Goal: Complete application form: Complete application form

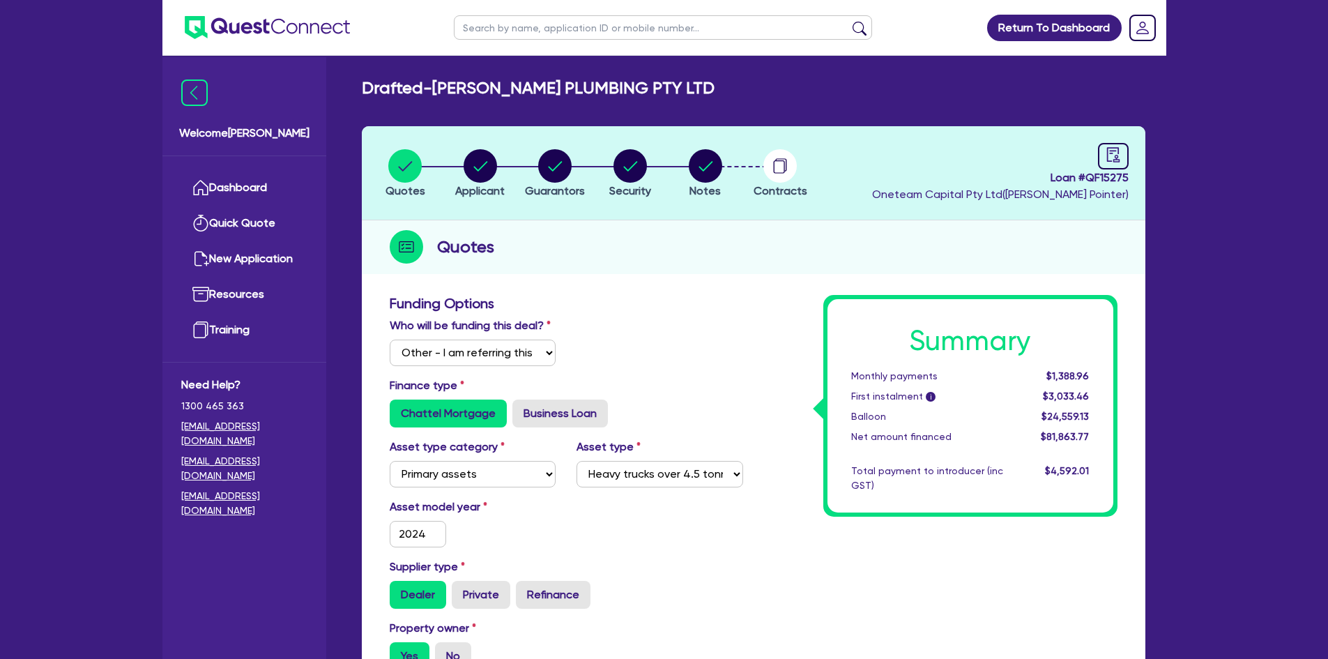
select select "Other"
select select "PRIMARY_ASSETS"
select select "HEAVY_TRUCKS"
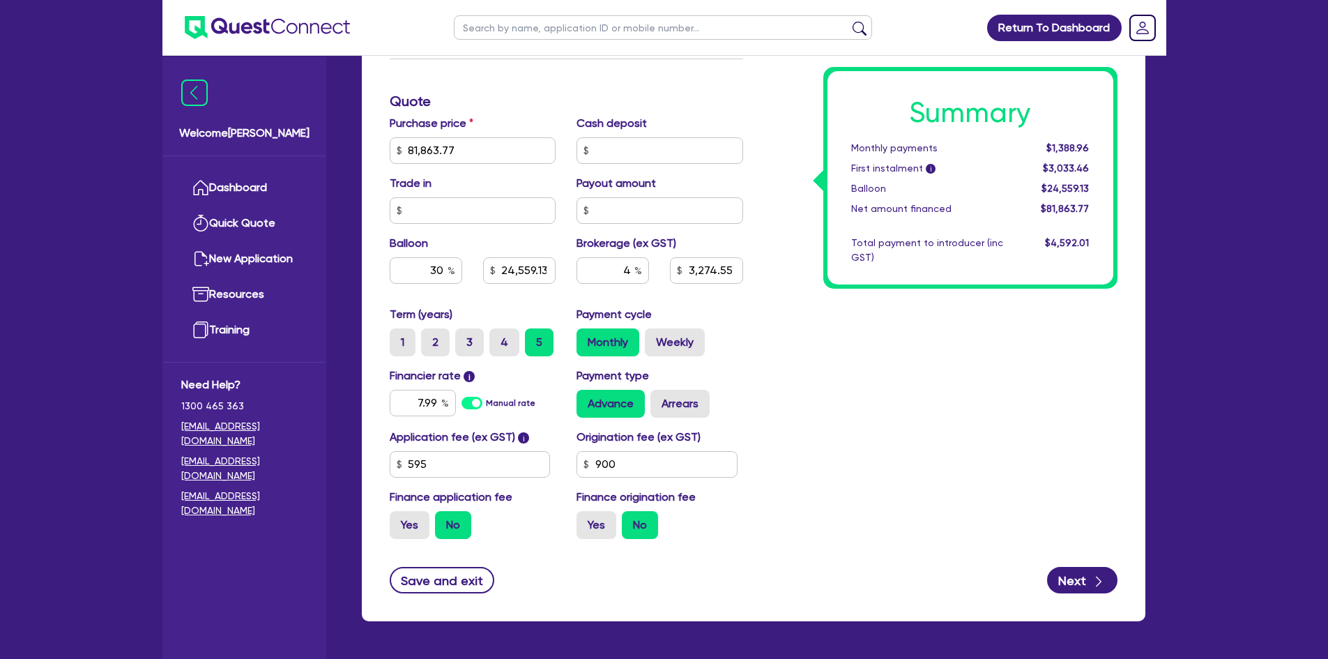
scroll to position [689, 0]
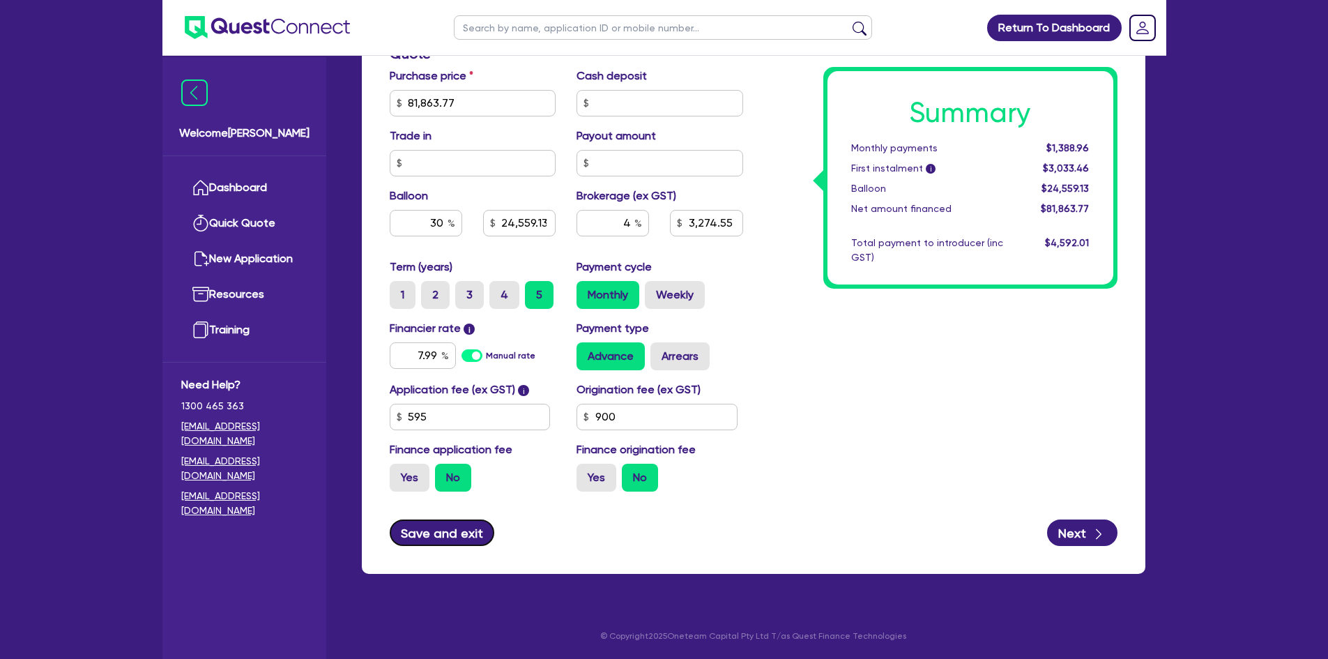
click at [429, 525] on button "Save and exit" at bounding box center [442, 532] width 105 height 26
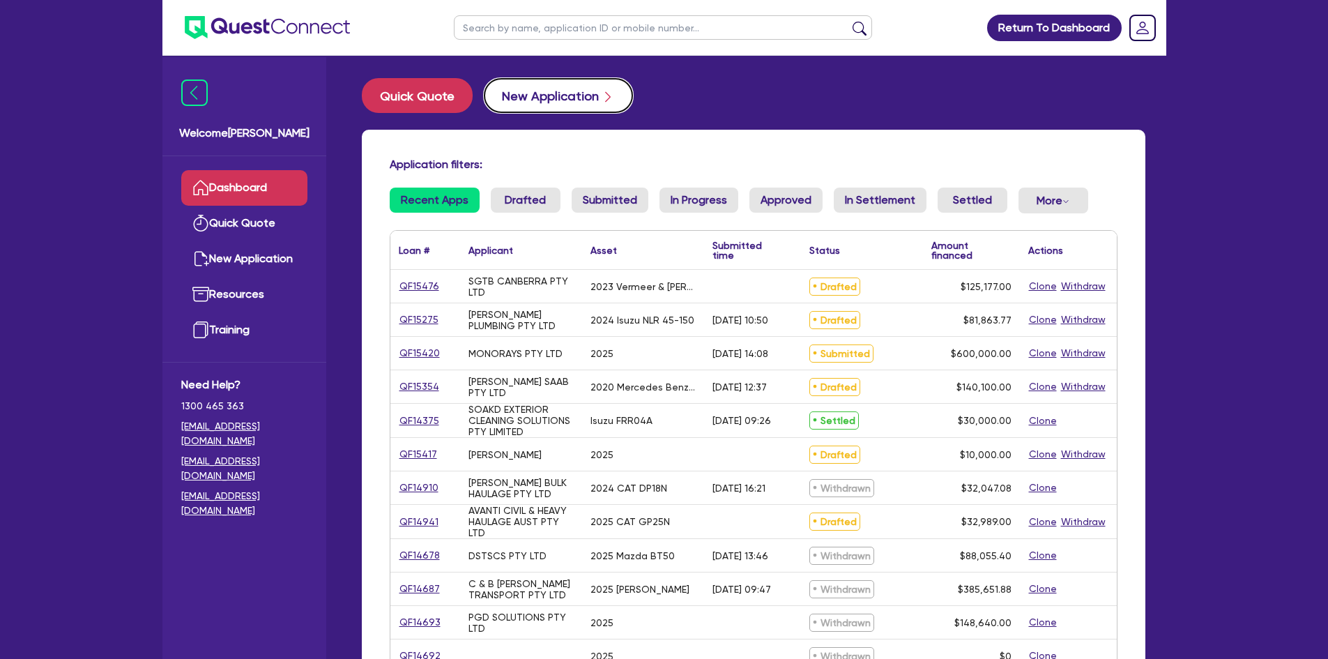
click at [505, 98] on button "New Application" at bounding box center [558, 95] width 149 height 35
select select "Other"
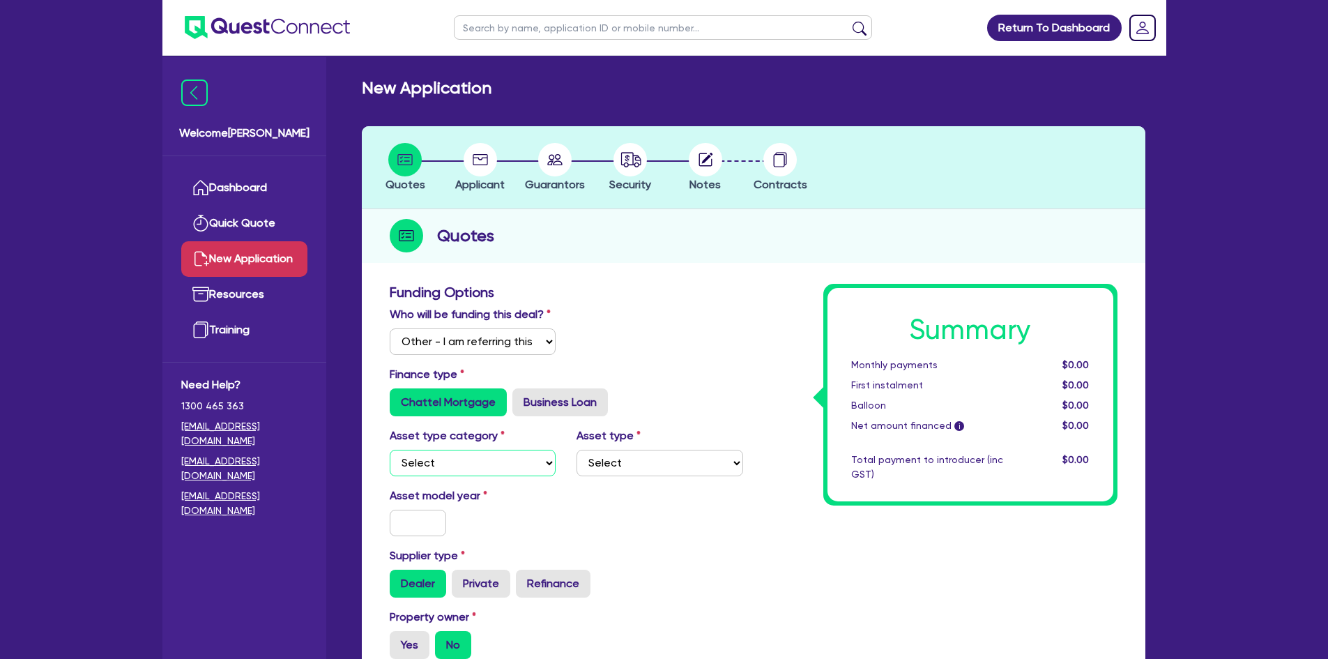
click at [497, 471] on select "Select Cars and light trucks Primary assets Secondary assets Tertiary assets" at bounding box center [473, 463] width 167 height 26
select select "PRIMARY_ASSETS"
click at [390, 450] on select "Select Cars and light trucks Primary assets Secondary assets Tertiary assets" at bounding box center [473, 463] width 167 height 26
click at [643, 465] on select "Select Heavy trucks over 4.5 tonne Trailers Bus and coaches Yellow goods and ex…" at bounding box center [660, 463] width 167 height 26
select select "YELLOW_GOODS_AND_EXCAVATORS"
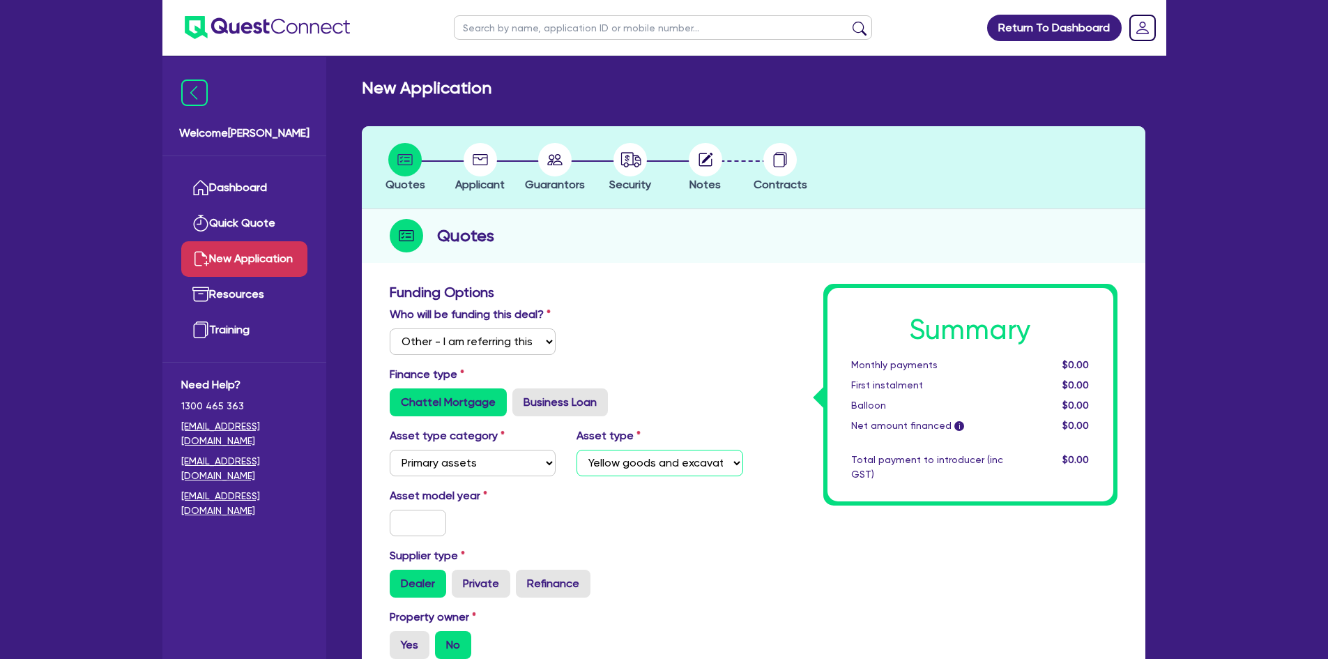
click at [577, 450] on select "Select Heavy trucks over 4.5 tonne Trailers Bus and coaches Yellow goods and ex…" at bounding box center [660, 463] width 167 height 26
click at [430, 518] on input "text" at bounding box center [418, 523] width 57 height 26
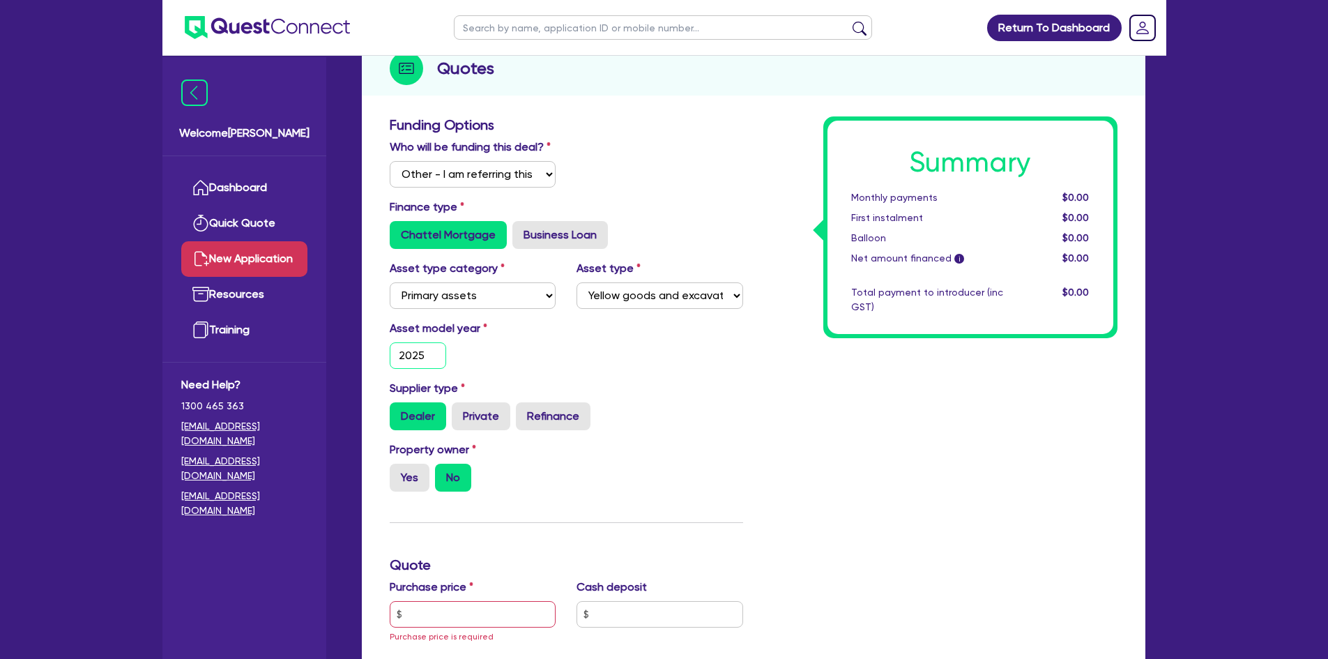
scroll to position [418, 0]
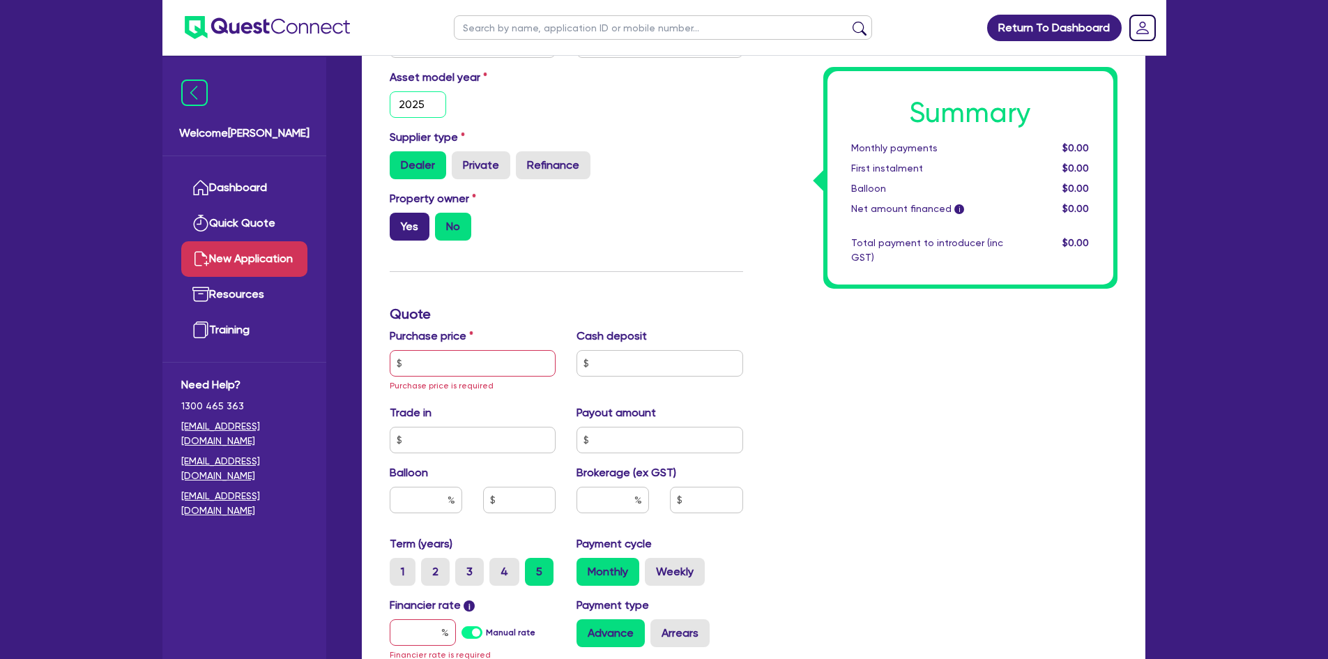
type input "2025"
click at [413, 214] on label "Yes" at bounding box center [410, 227] width 40 height 28
click at [399, 214] on input "Yes" at bounding box center [394, 217] width 9 height 9
radio input "true"
click at [507, 360] on input "text" at bounding box center [473, 363] width 167 height 26
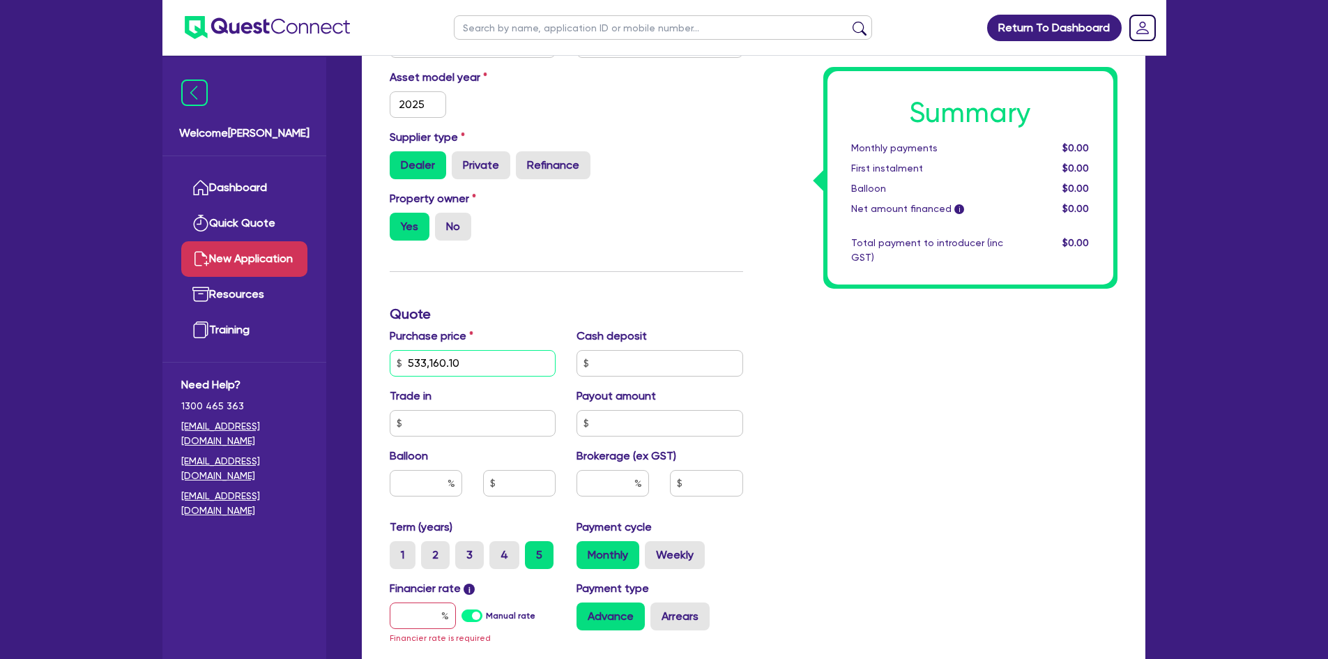
type input "533,160.10"
click at [640, 357] on input "text" at bounding box center [660, 363] width 167 height 26
type input "10,000"
click at [603, 487] on input "text" at bounding box center [613, 483] width 72 height 26
click at [413, 624] on input "text" at bounding box center [423, 615] width 66 height 26
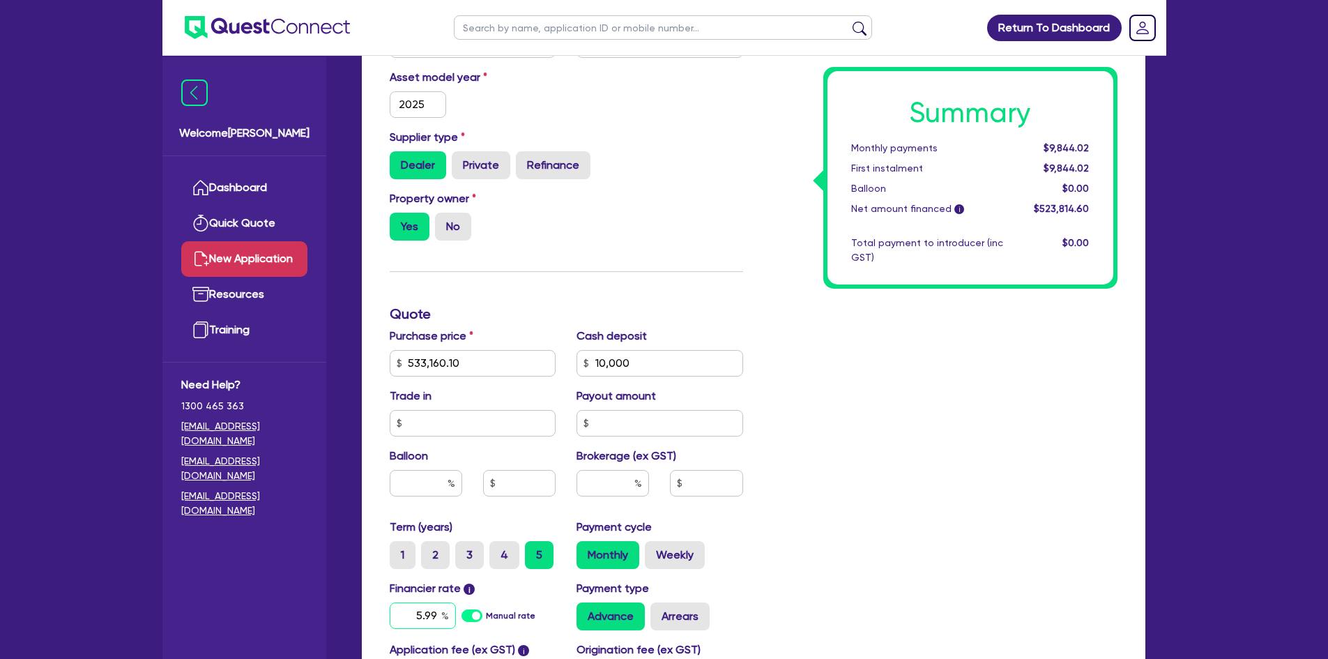
type input "5.99"
click at [620, 482] on input "text" at bounding box center [613, 483] width 72 height 26
type input "4"
click at [862, 406] on div "Summary Monthly payments $10,074.09 First instalment $10,074.09 Balloon $0.00 N…" at bounding box center [941, 313] width 374 height 897
type input "20,952.58"
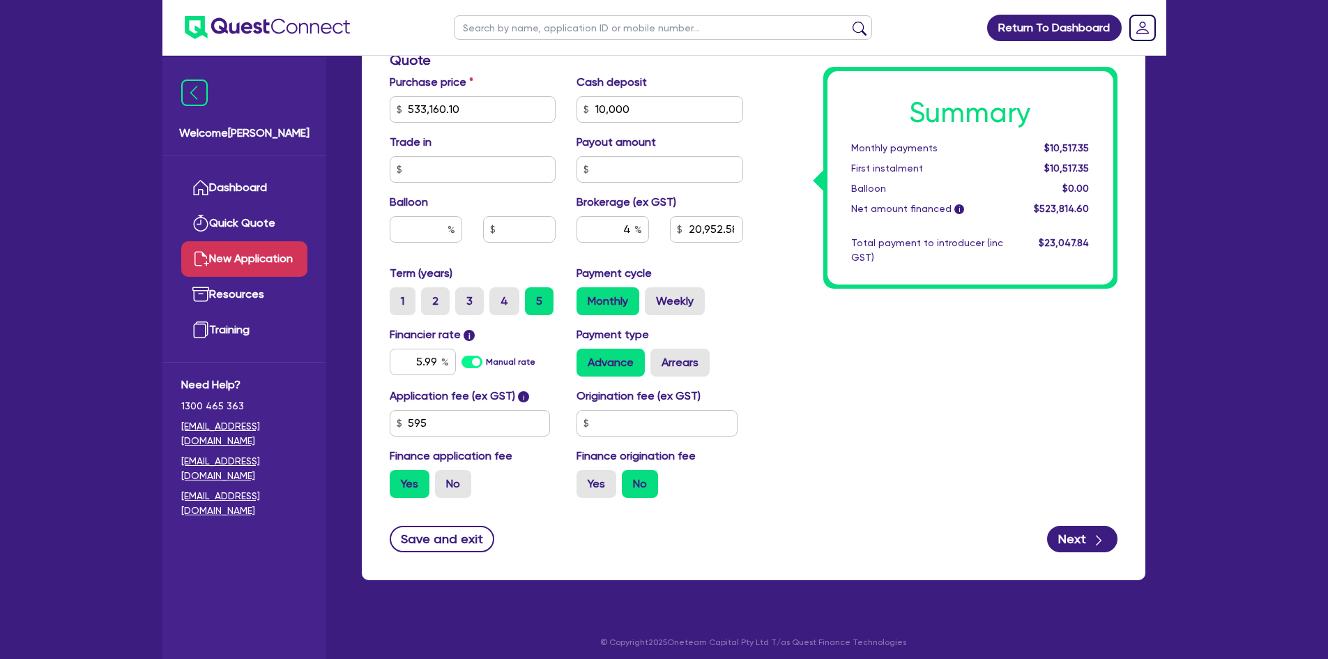
scroll to position [678, 0]
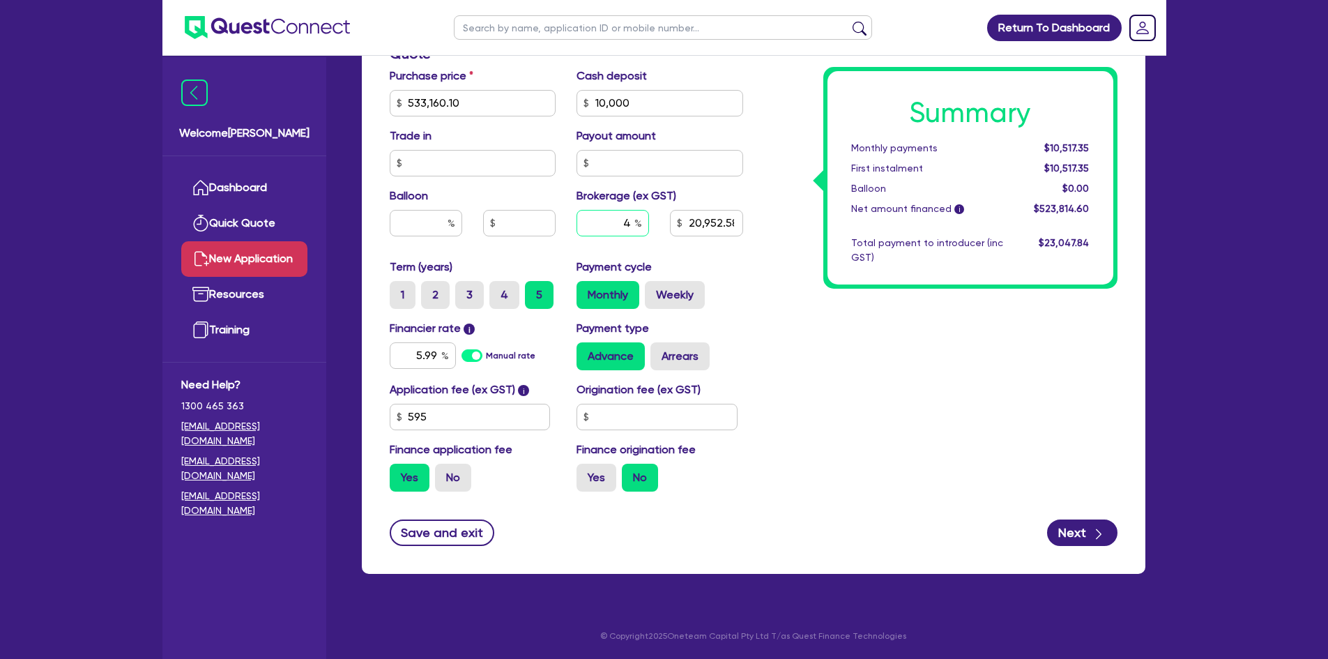
click at [632, 222] on input "4" at bounding box center [613, 223] width 72 height 26
type input "3"
type input "20,952.58"
type input "3"
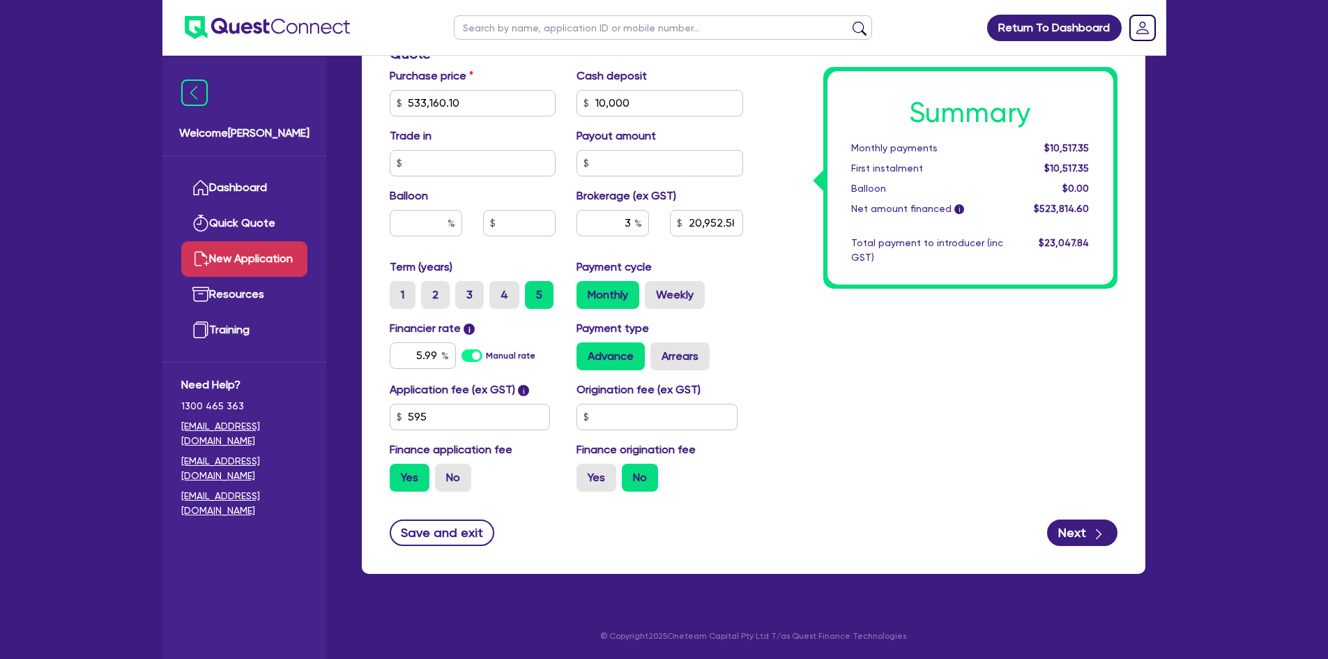
click at [766, 327] on div "Summary Monthly payments $10,517.35 First instalment $10,517.35 Balloon $0.00 N…" at bounding box center [941, 53] width 374 height 897
click at [615, 406] on input "text" at bounding box center [657, 417] width 161 height 26
type input "15,714.44"
type input "1"
type input "15,714.44"
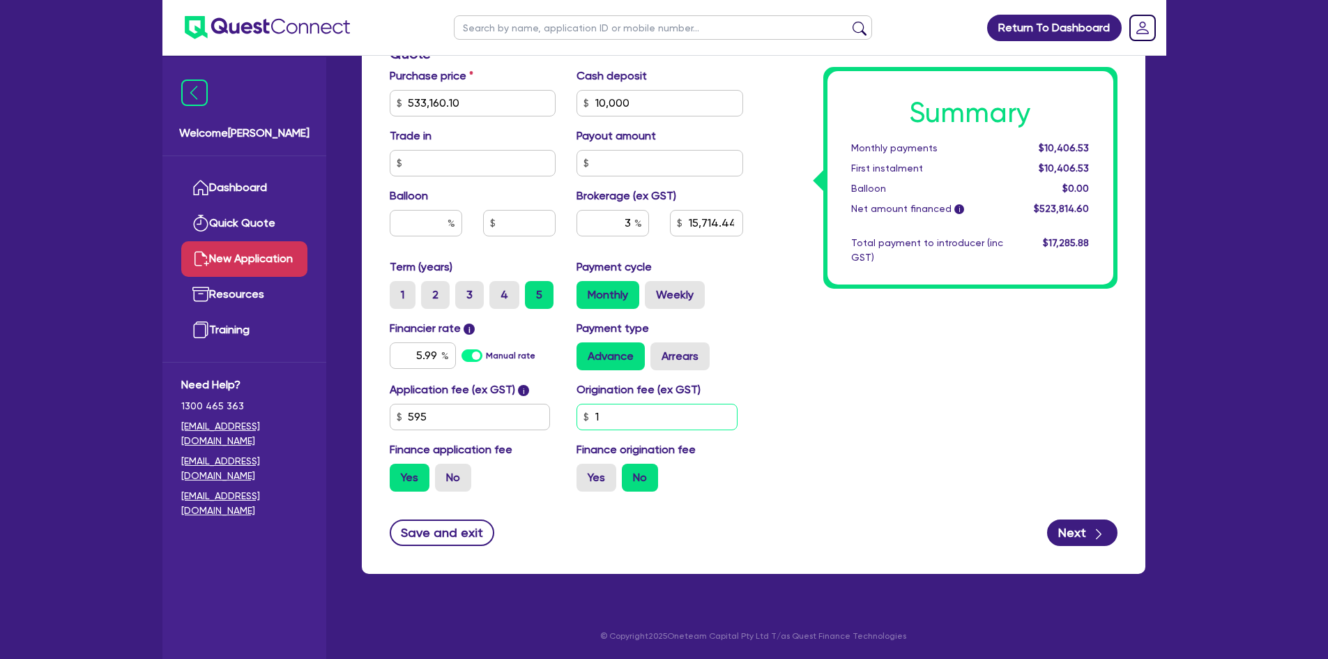
type input "12"
type input "15,714.44"
type input "120"
type input "15,714.44"
type input "1,200"
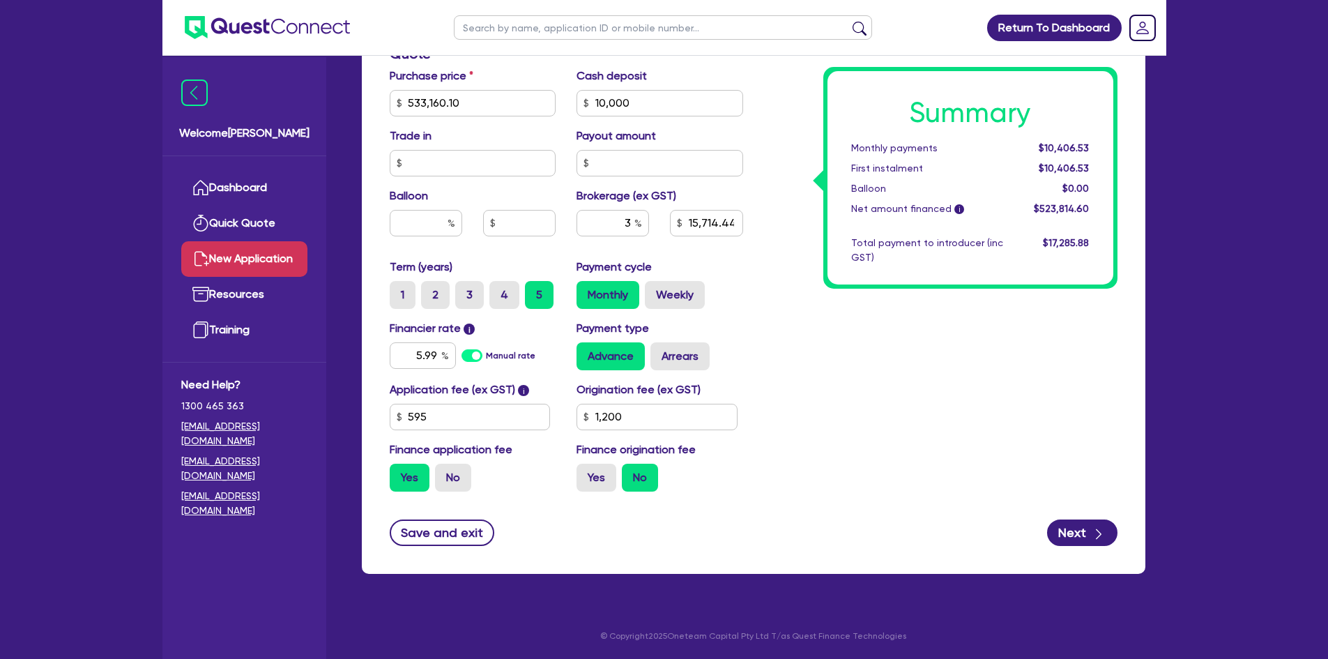
click at [846, 517] on form "Funding Options Who will be funding this deal? Select I will fund 100% I will c…" at bounding box center [754, 75] width 728 height 940
type input "15,714.44"
click at [461, 474] on label "No" at bounding box center [453, 478] width 36 height 28
click at [444, 473] on input "No" at bounding box center [439, 468] width 9 height 9
radio input "true"
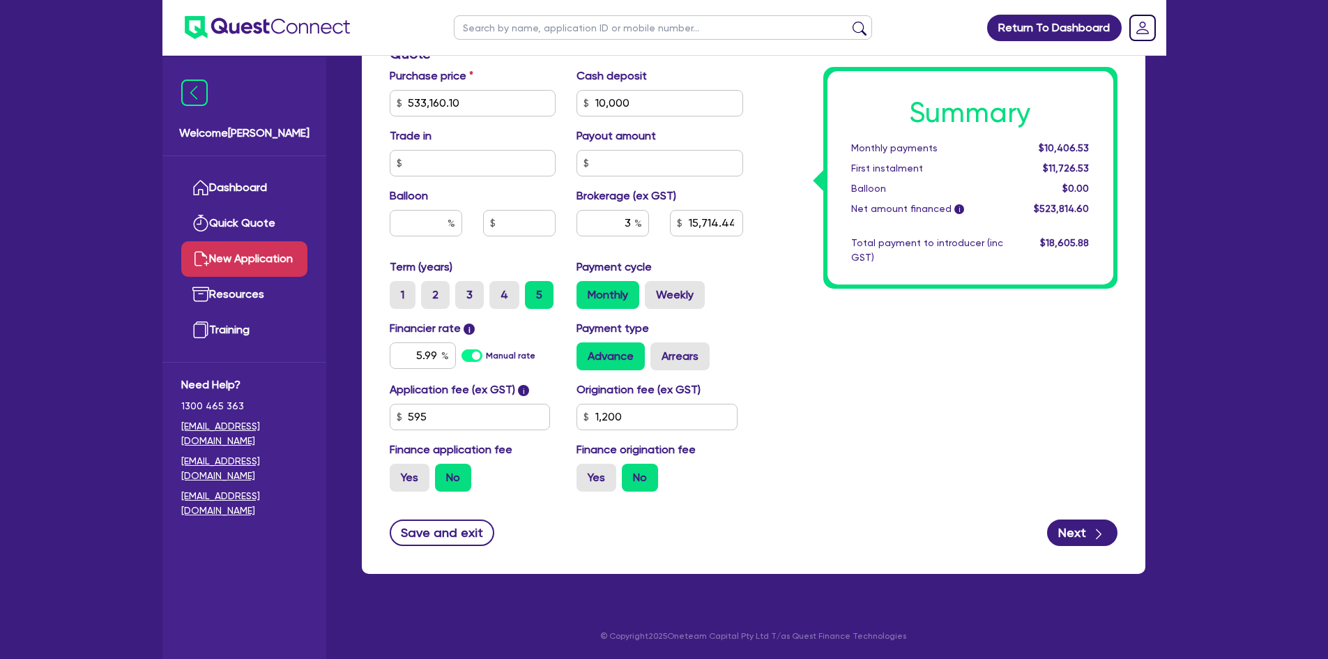
type input "15,694.8"
click at [891, 393] on div "Summary Monthly payments $10,393.53 First instalment i $12,368.03 Balloon $0.00…" at bounding box center [941, 53] width 374 height 897
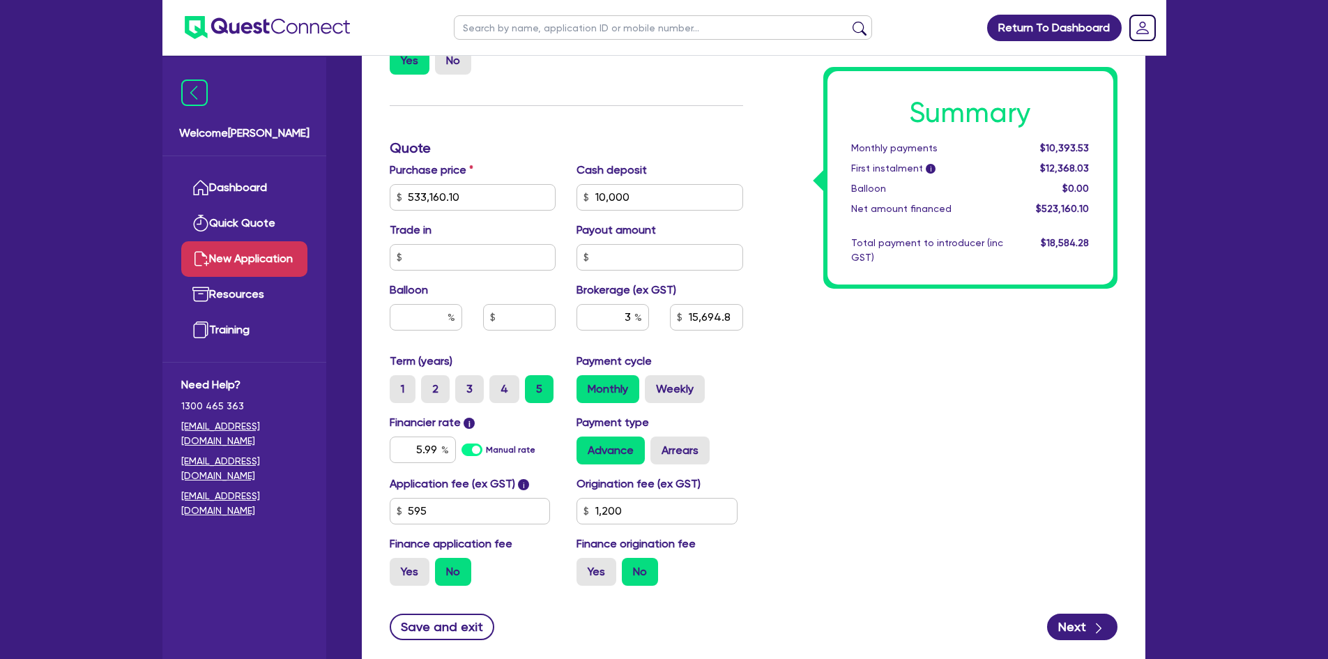
scroll to position [609, 0]
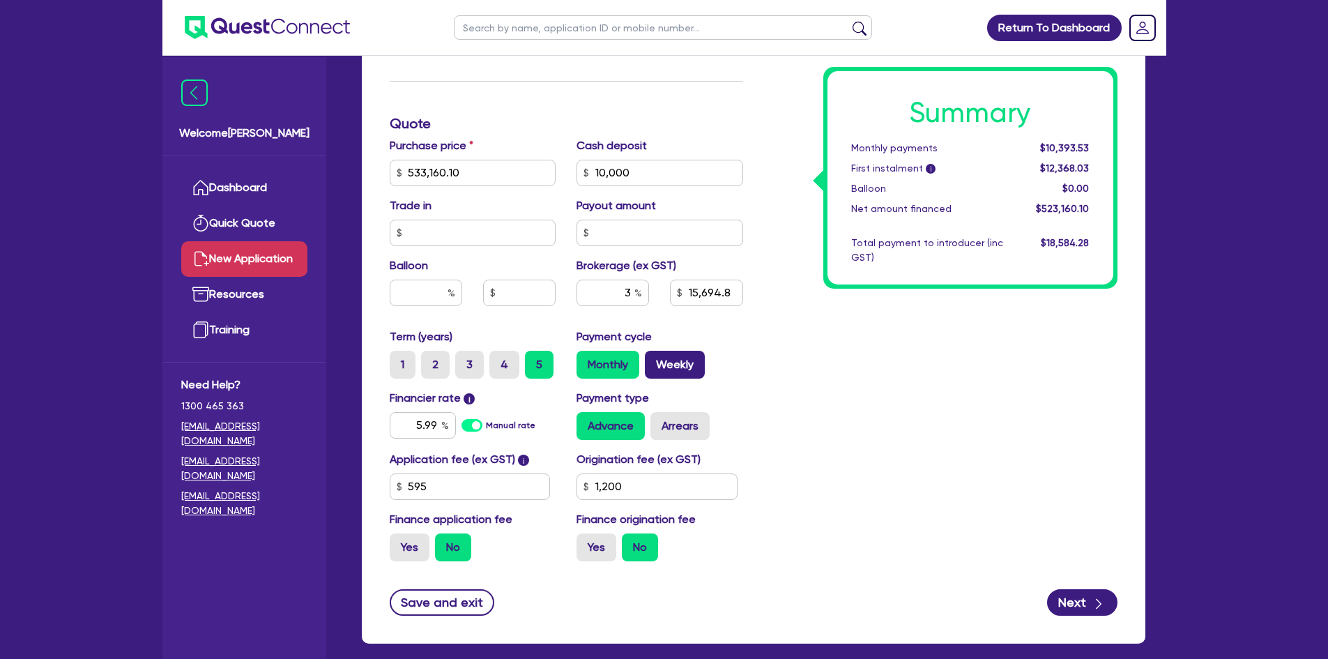
click at [683, 367] on label "Weekly" at bounding box center [675, 365] width 60 height 28
click at [654, 360] on input "Weekly" at bounding box center [649, 355] width 9 height 9
radio input "true"
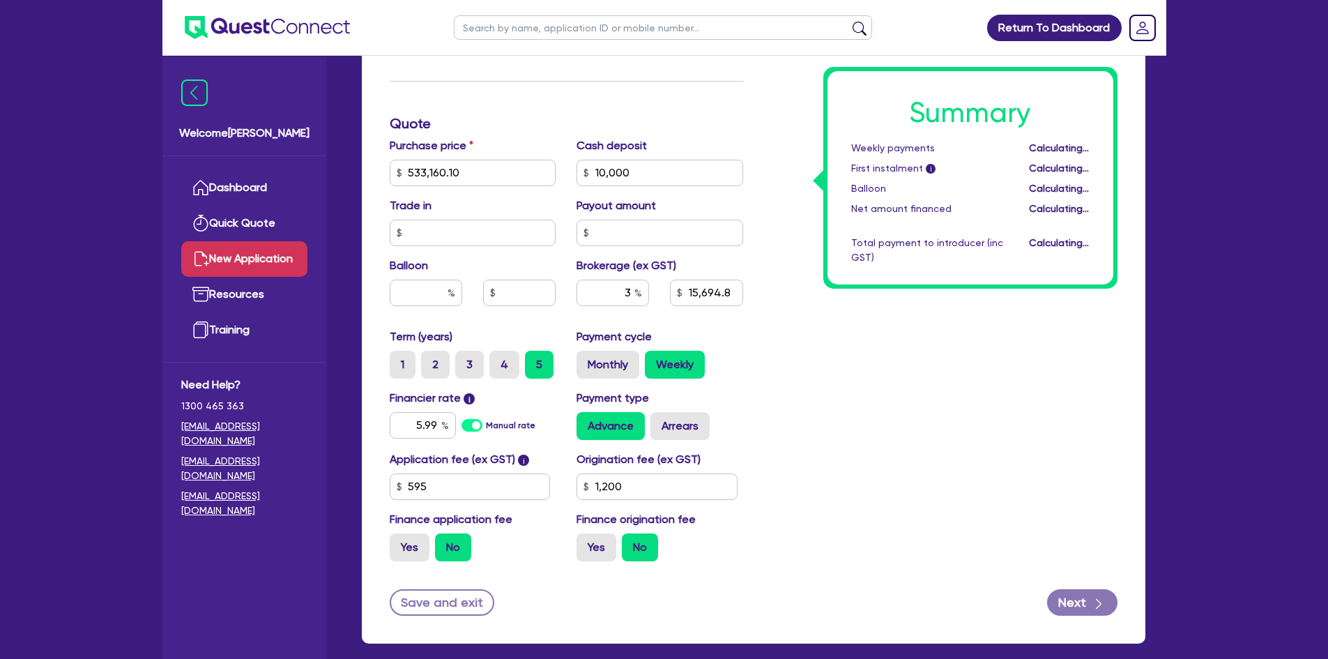
type input "15,694.8"
click at [609, 368] on label "Monthly" at bounding box center [608, 365] width 63 height 28
click at [586, 360] on input "Monthly" at bounding box center [581, 355] width 9 height 9
radio input "true"
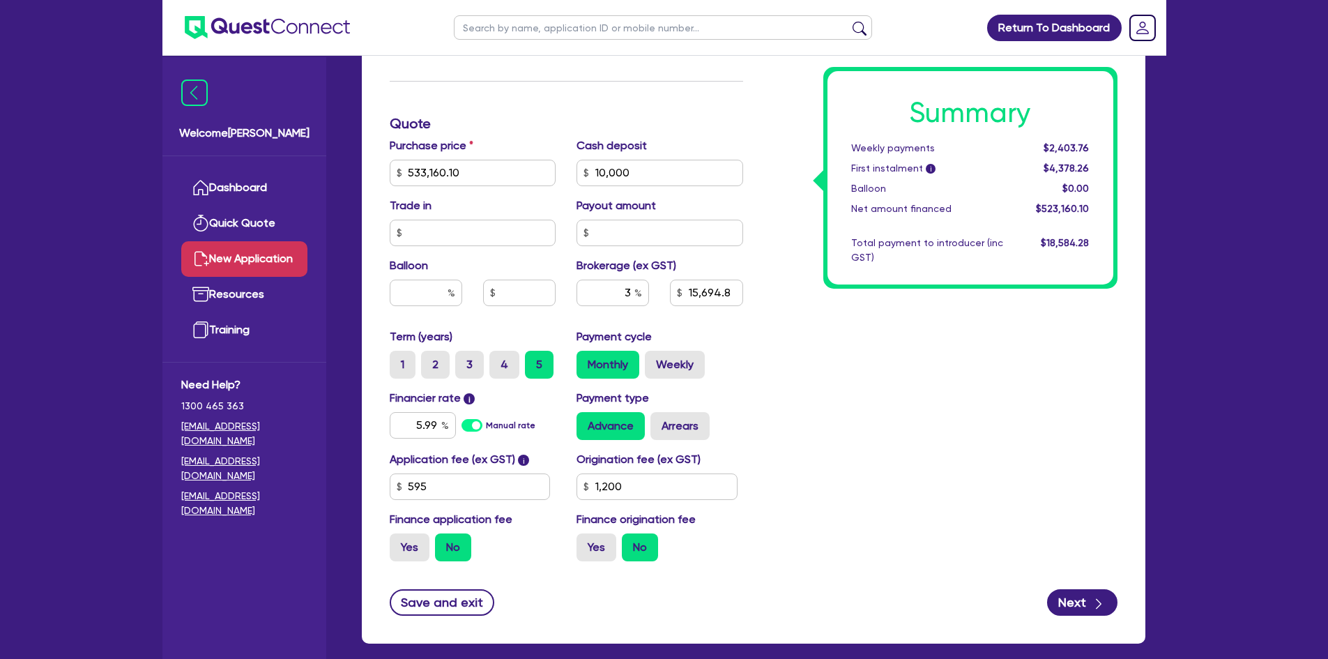
type input "15,694.8"
click at [413, 293] on input "text" at bounding box center [426, 293] width 72 height 26
type input "3"
type input "15,694.8"
type input "30"
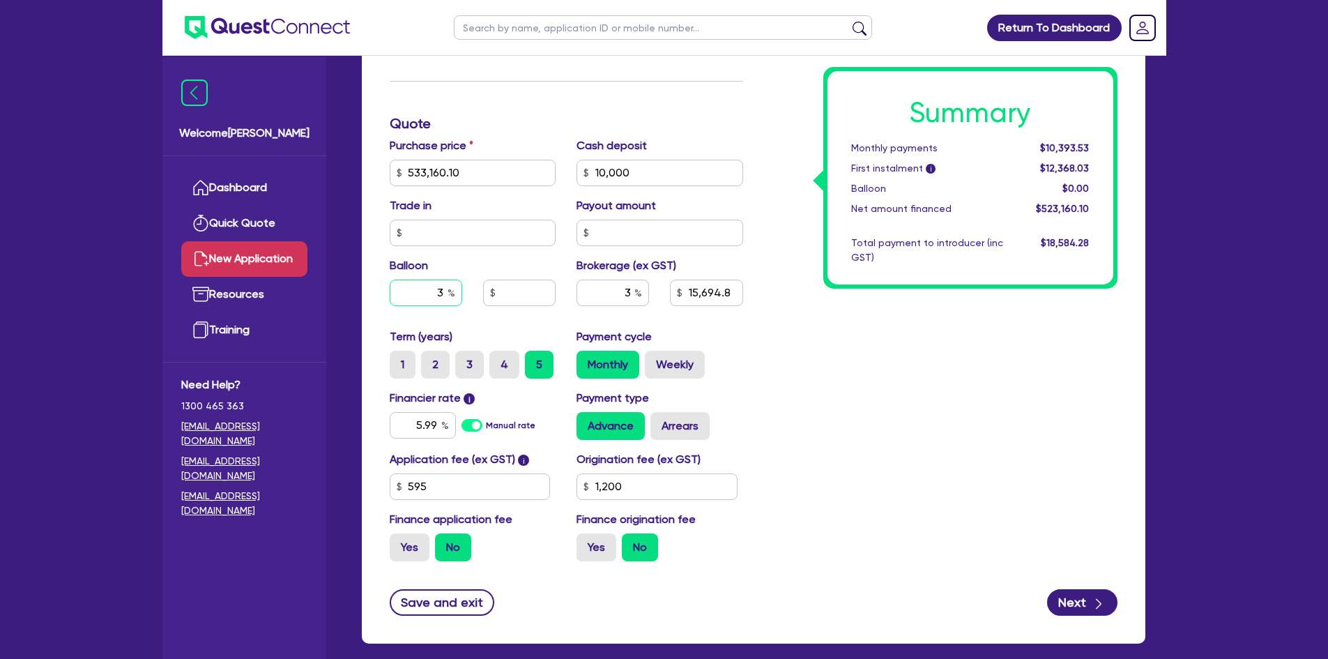
type input "15,694.8"
type input "30"
type input "15,694.8"
click at [873, 373] on div "Summary Monthly payments $10,393.53 First instalment i $12,368.03 Balloon $0.00…" at bounding box center [941, 123] width 374 height 897
type input "159,948.03"
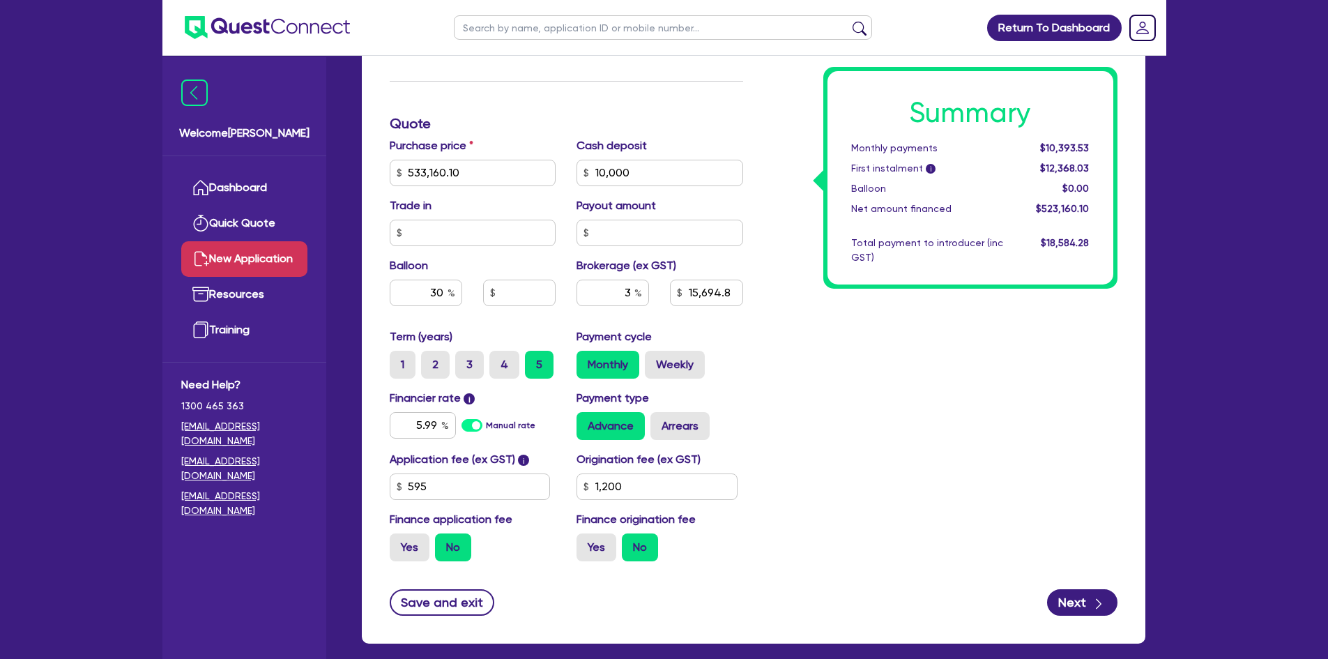
type input "15,694.8"
click at [531, 295] on input "159,948.03" at bounding box center [519, 293] width 72 height 26
type input "159,948.03"
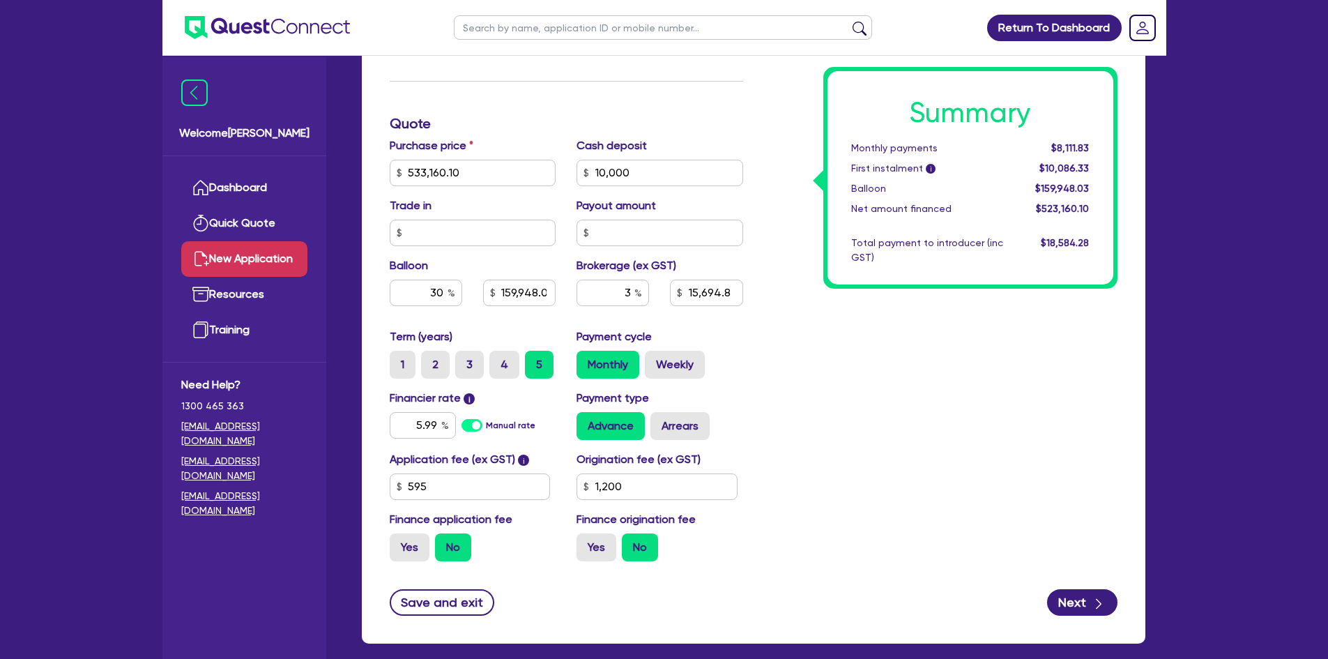
type input "15,694.8"
type input "159,948.03"
type input "15,694.8"
click at [685, 364] on label "Weekly" at bounding box center [675, 365] width 60 height 28
click at [654, 360] on input "Weekly" at bounding box center [649, 355] width 9 height 9
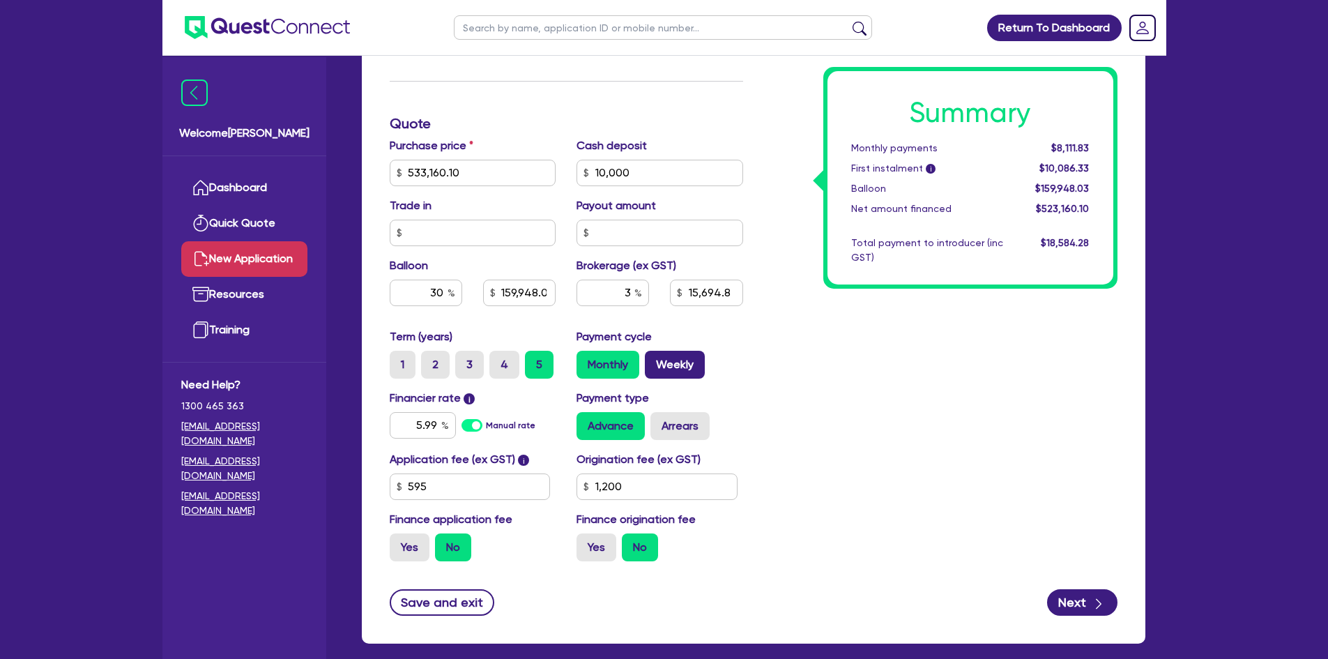
radio input "true"
type input "159,948.03"
type input "15,694.8"
type input "159,948.03"
type input "15,694.8"
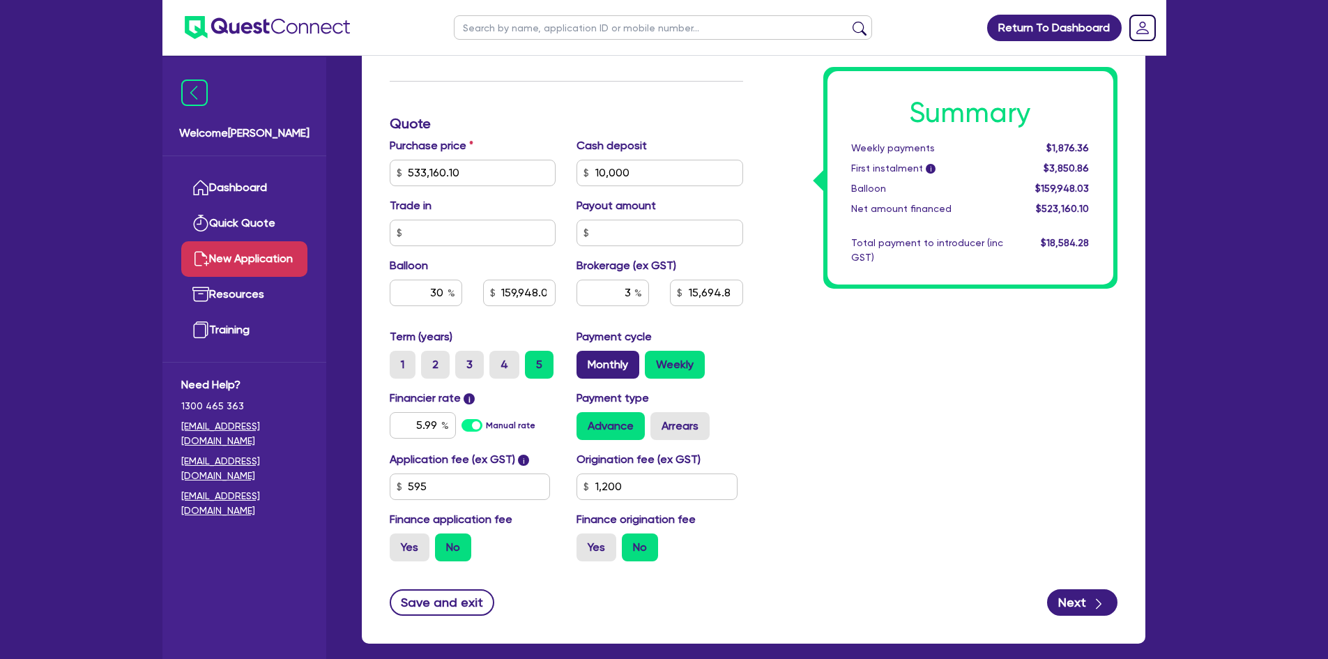
click at [596, 365] on label "Monthly" at bounding box center [608, 365] width 63 height 28
click at [586, 360] on input "Monthly" at bounding box center [581, 355] width 9 height 9
radio input "true"
type input "159,948.03"
type input "15,694.8"
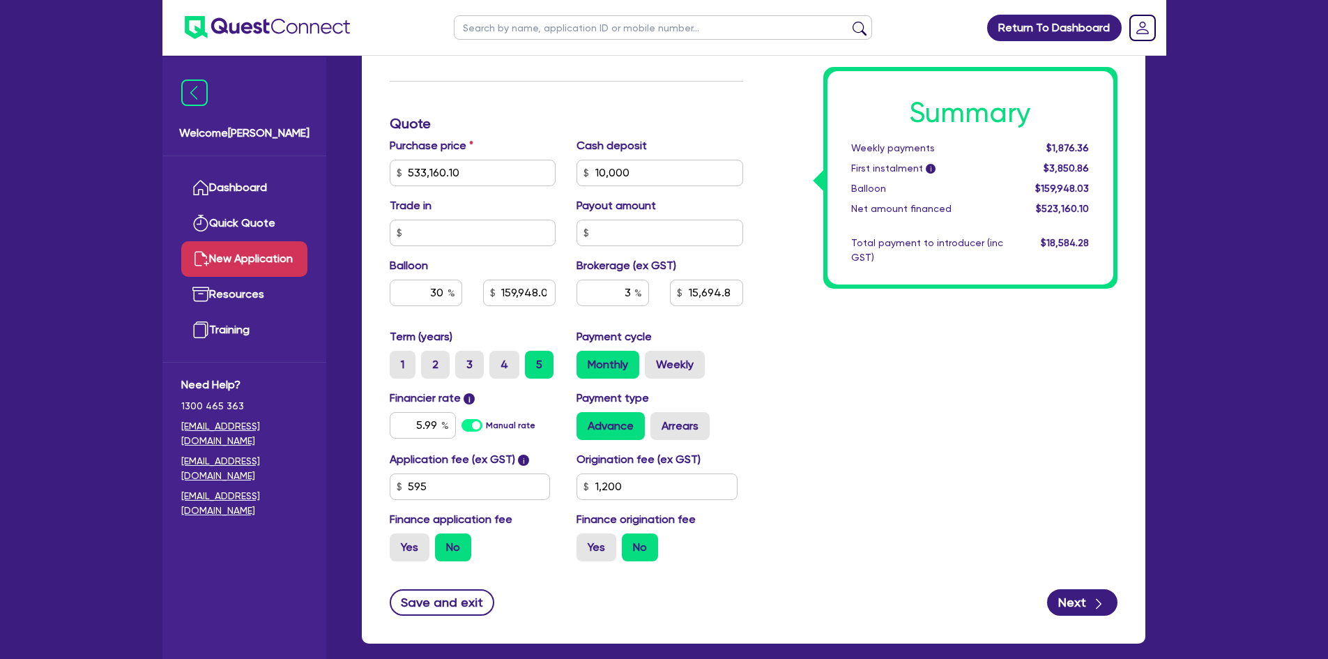
type input "159,948.03"
type input "15,694.8"
click at [451, 171] on input "533,160.10" at bounding box center [473, 173] width 167 height 26
type input "5"
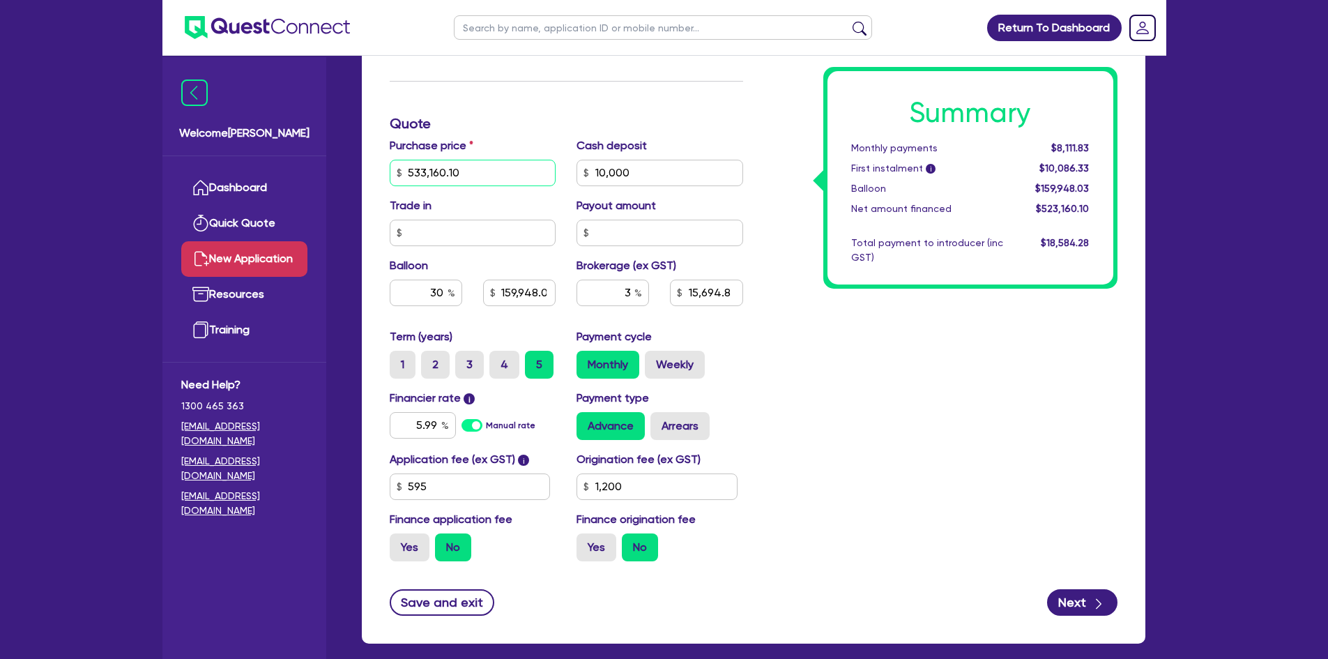
type input "159,948.03"
type input "15,694.8"
type input "50"
type input "159,948.03"
type input "15,694.8"
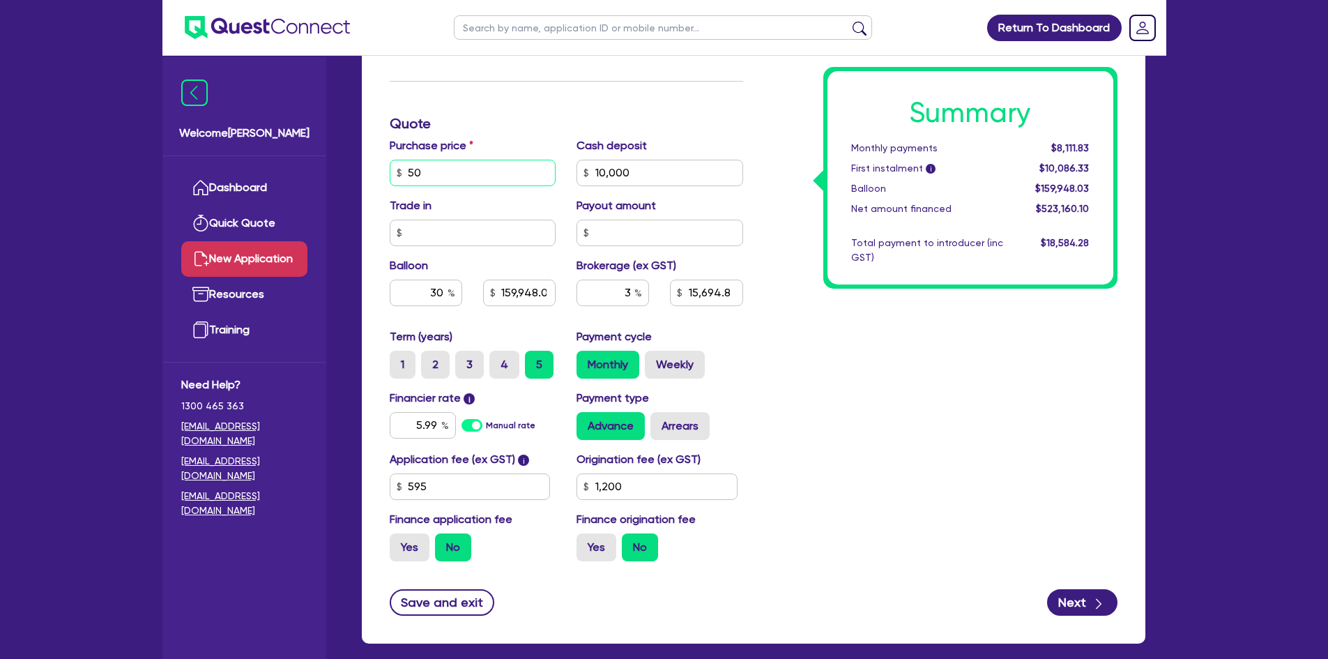
type input "509"
type input "159,948.03"
type input "15,694.8"
type input "5,094"
type input "159,948.03"
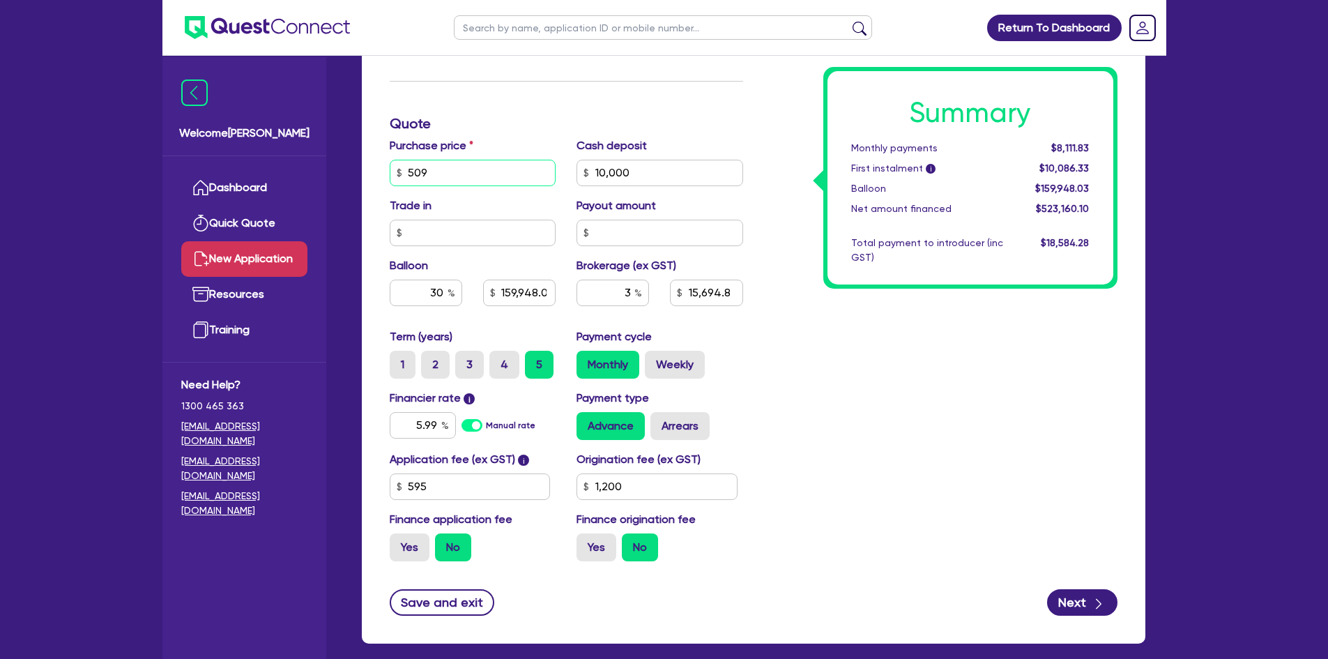
type input "15,694.8"
type input "50,948"
type input "159,948.03"
type input "15,694.8"
type input "509,481"
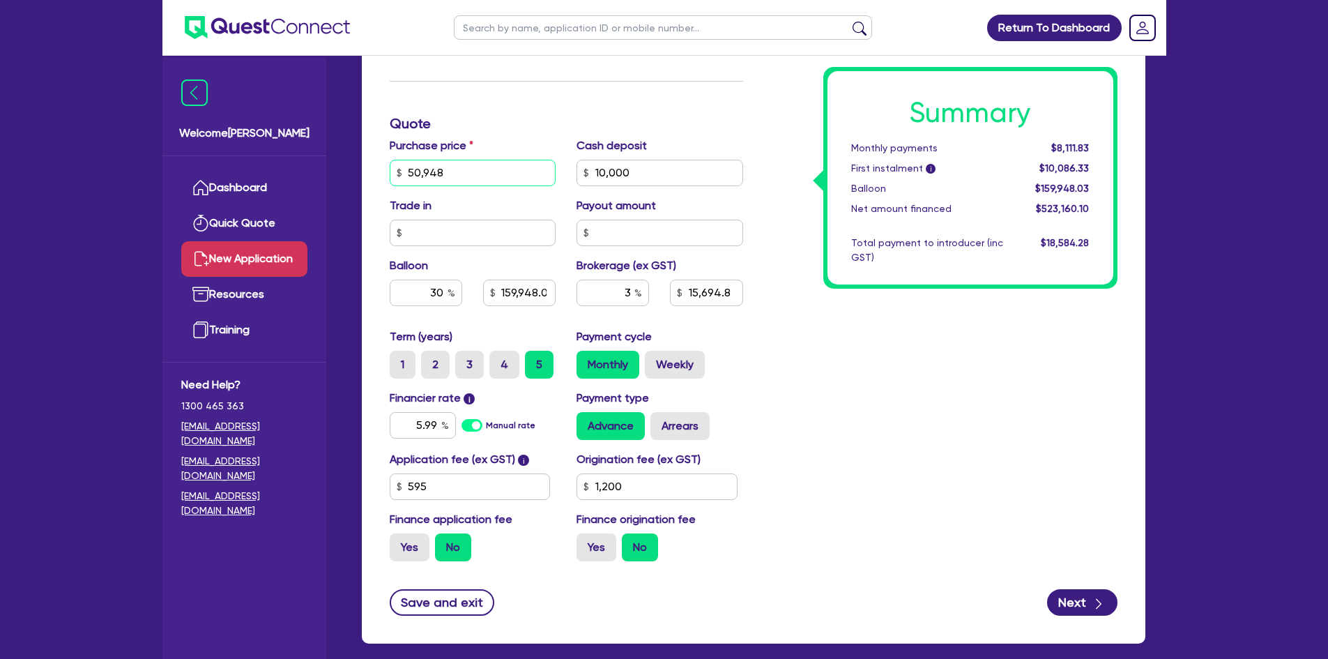
type input "159,948.03"
type input "15,694.8"
type input "509,481."
type input "159,948.03"
type input "15,694.8"
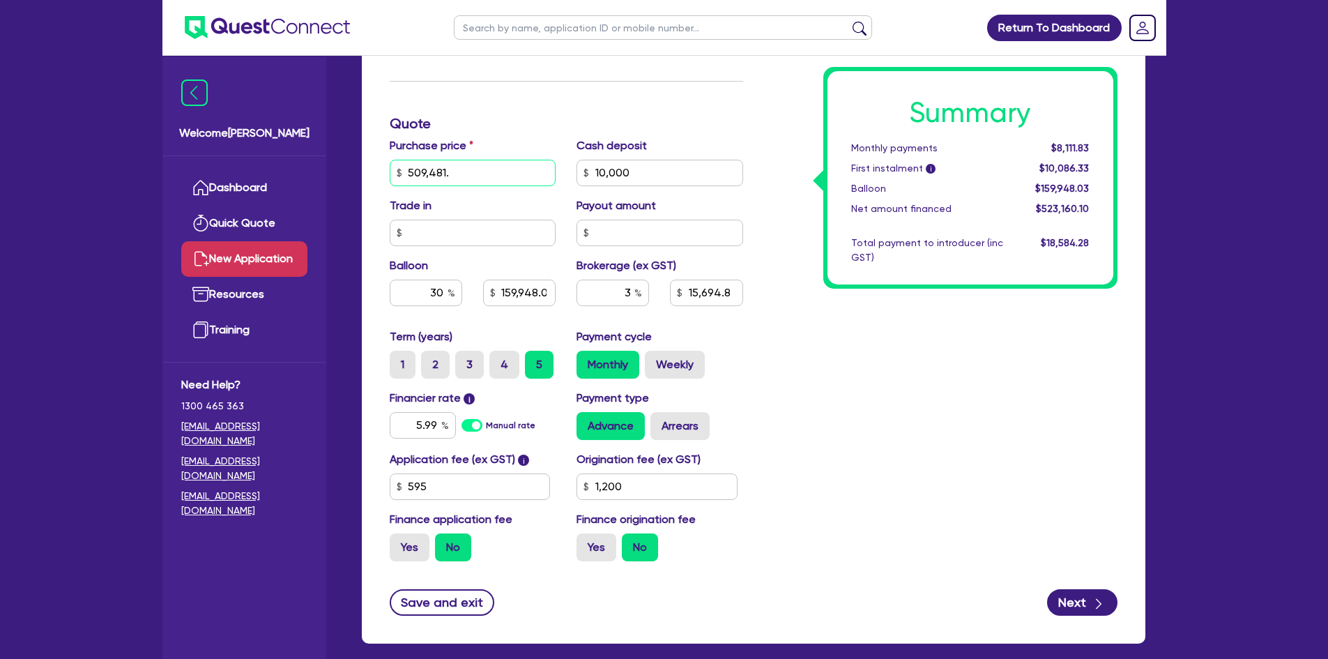
type input "509,481.5"
type input "159,948.03"
type input "15,694.8"
type input "509,481.50"
type input "159,948.03"
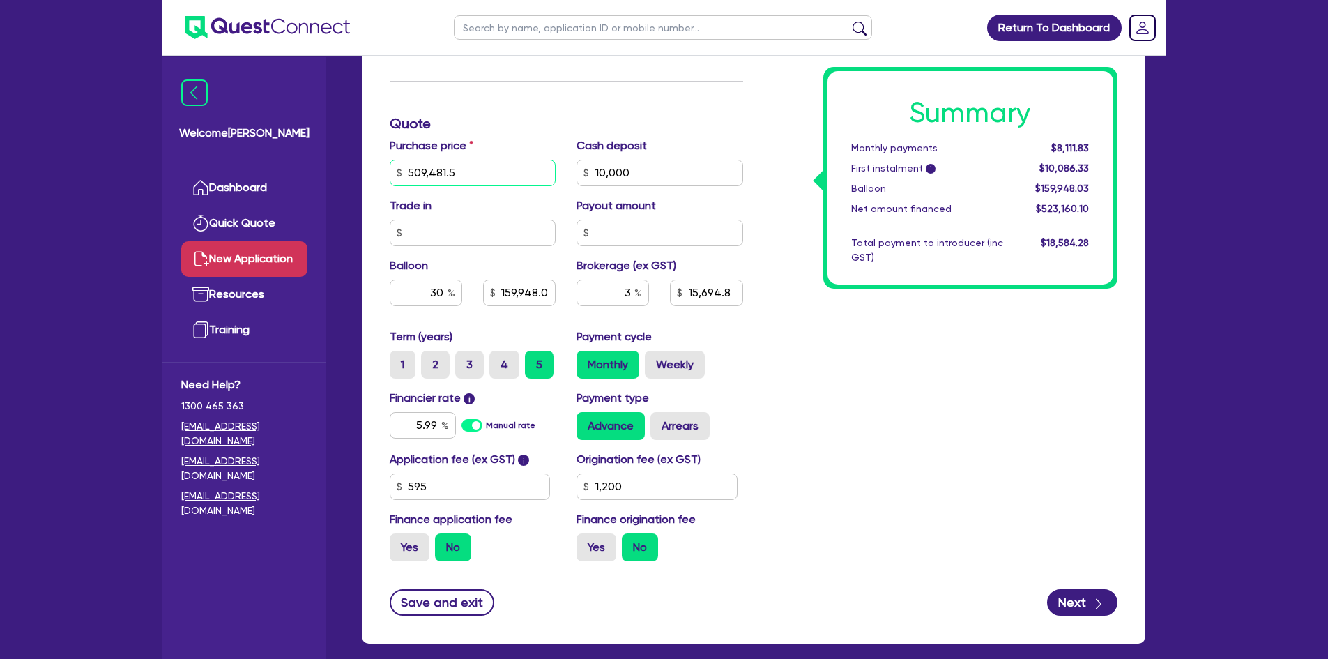
type input "15,694.8"
type input "509,481.50"
type input "159,948.03"
type input "15,694.8"
click at [917, 420] on div "Summary Monthly payments $8,111.83 First instalment i $10,086.33 Balloon $159,9…" at bounding box center [941, 123] width 374 height 897
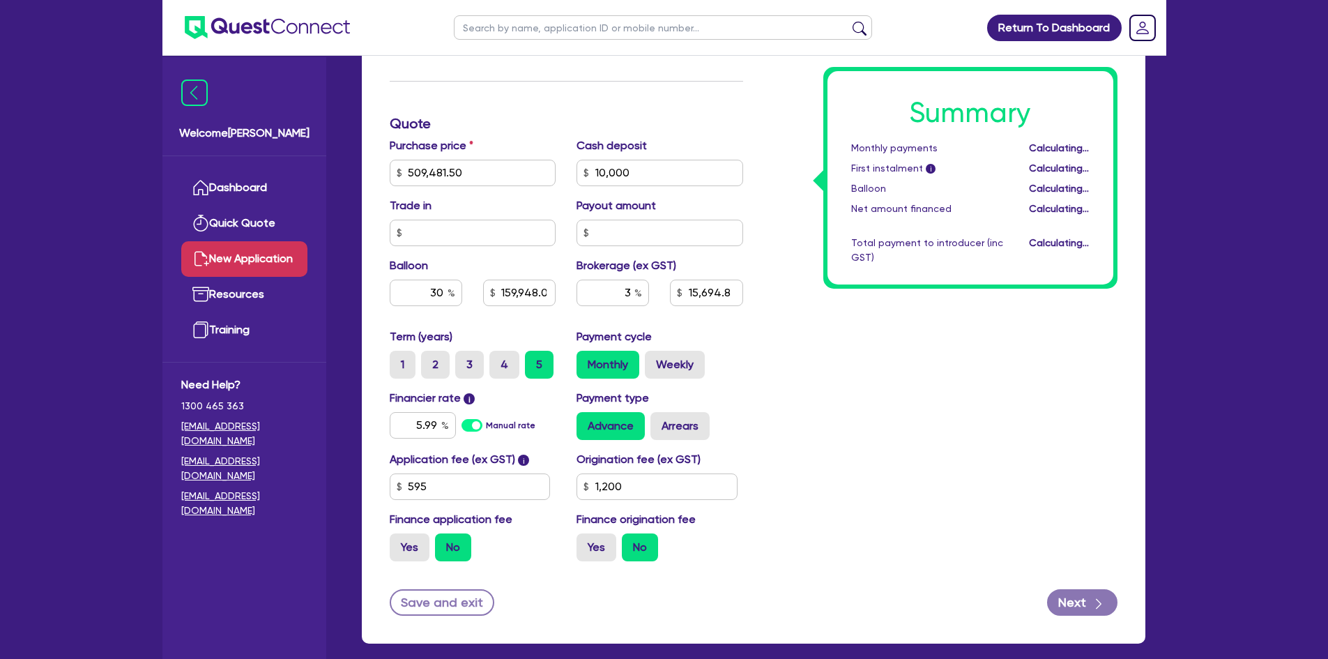
type input "152,844.45"
type input "14,984.45"
click at [443, 289] on input "30" at bounding box center [426, 293] width 72 height 26
type input "152,844.45"
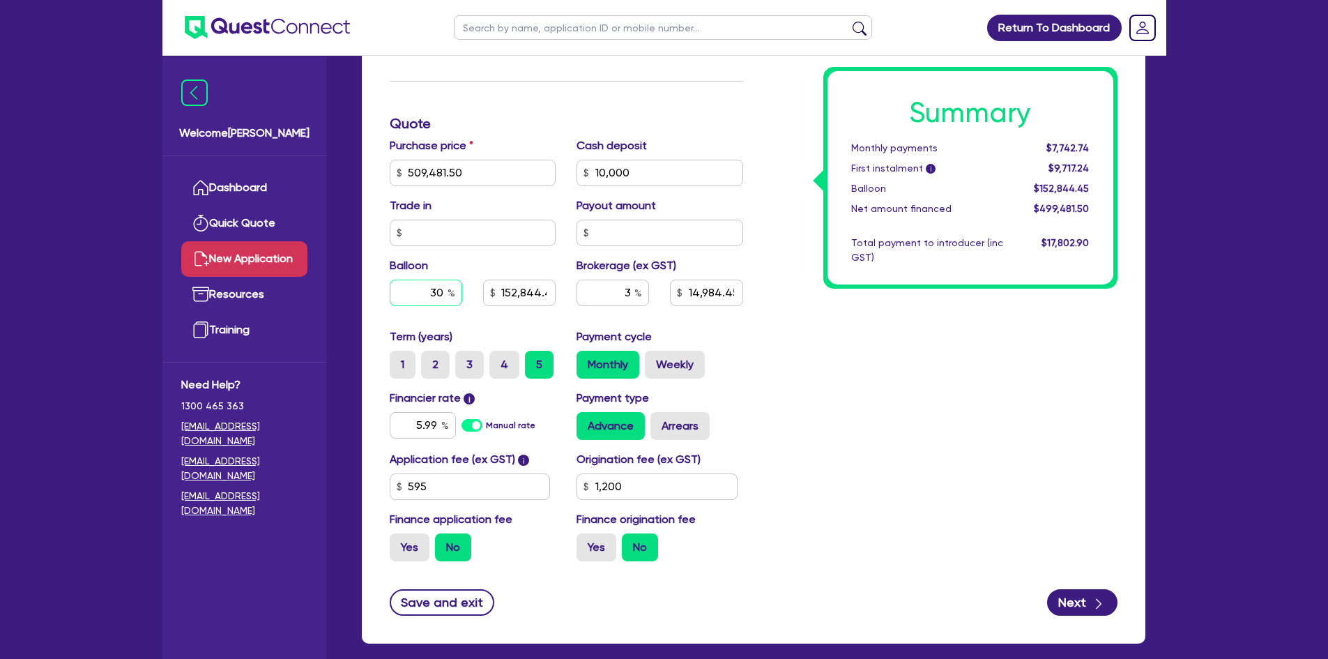
type input "14,984.45"
type input "152,844.45"
type input "14,984.45"
click at [883, 374] on div "Summary Monthly payments Calculating... First instalment i Calculating... Ballo…" at bounding box center [941, 123] width 374 height 897
type input "14,984.45"
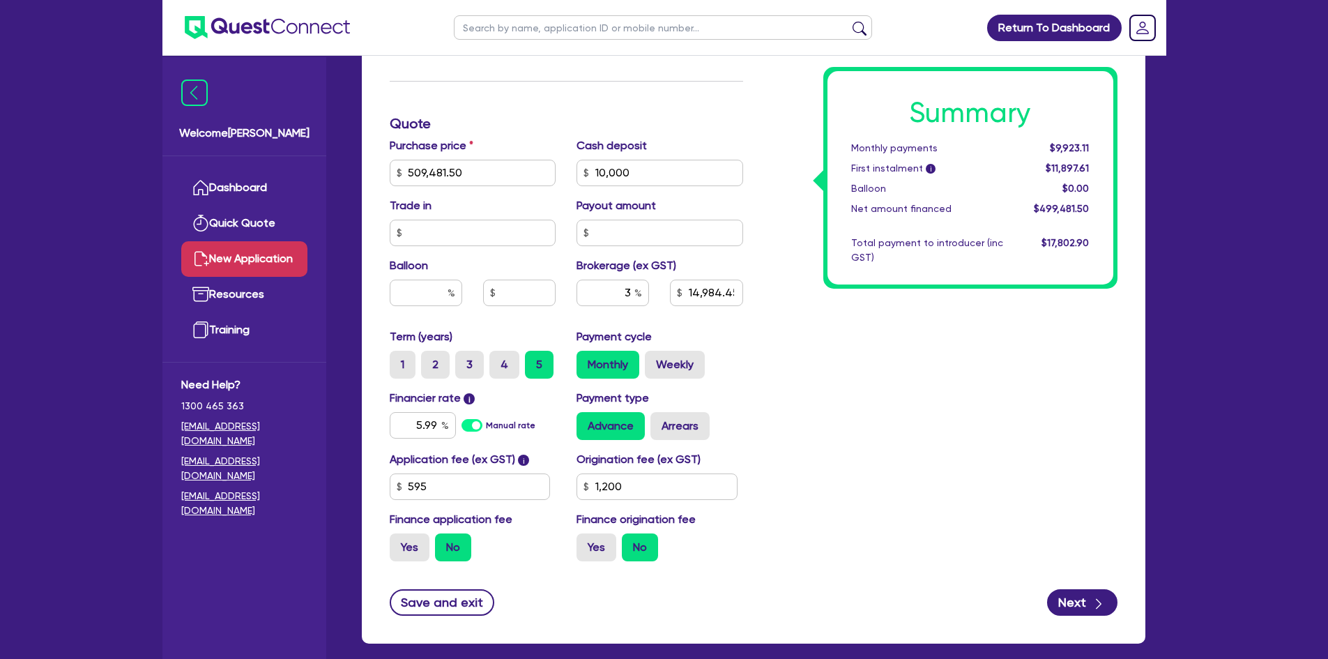
click at [866, 404] on div "Summary Monthly payments $9,923.11 First instalment i $11,897.61 Balloon $0.00 …" at bounding box center [941, 123] width 374 height 897
click at [684, 361] on label "Weekly" at bounding box center [675, 365] width 60 height 28
click at [654, 360] on input "Weekly" at bounding box center [649, 355] width 9 height 9
radio input "true"
type input "14,984.45"
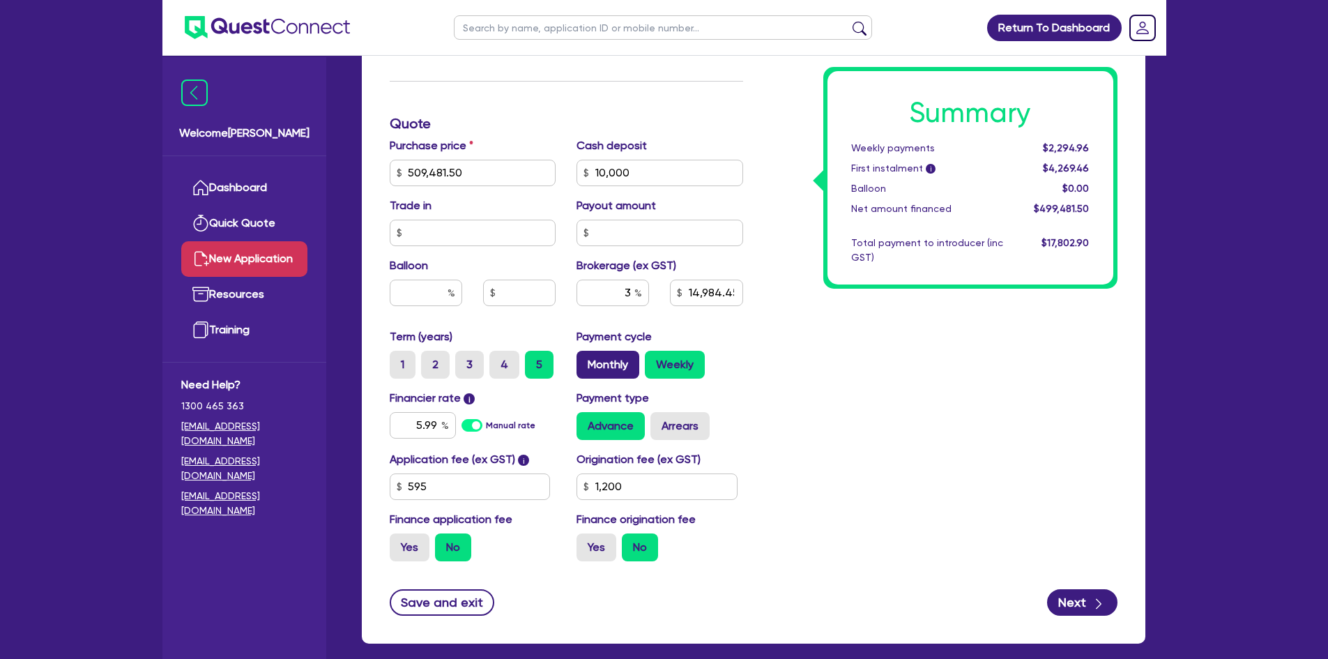
click at [597, 358] on label "Monthly" at bounding box center [608, 365] width 63 height 28
click at [586, 358] on input "Monthly" at bounding box center [581, 355] width 9 height 9
radio input "true"
type input "14,984.45"
click at [396, 288] on input "text" at bounding box center [426, 293] width 72 height 26
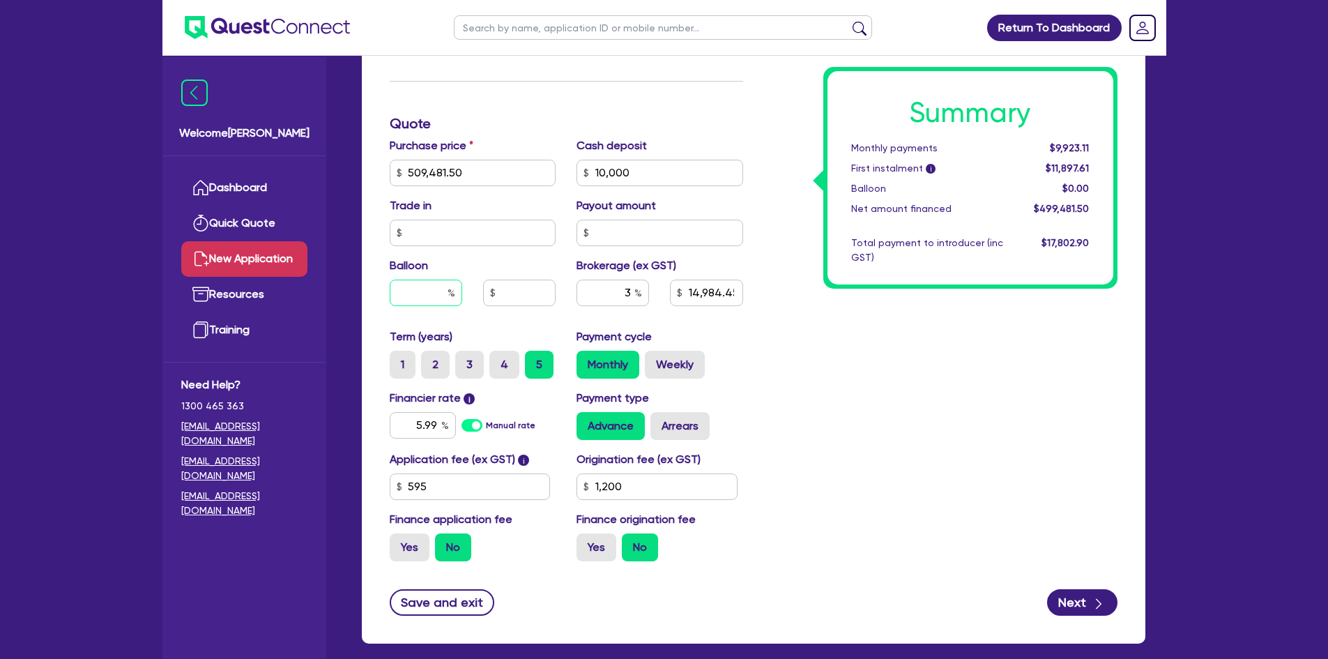
type input "3"
type input "14,984.45"
type input "30"
type input "14,984.45"
type input "30"
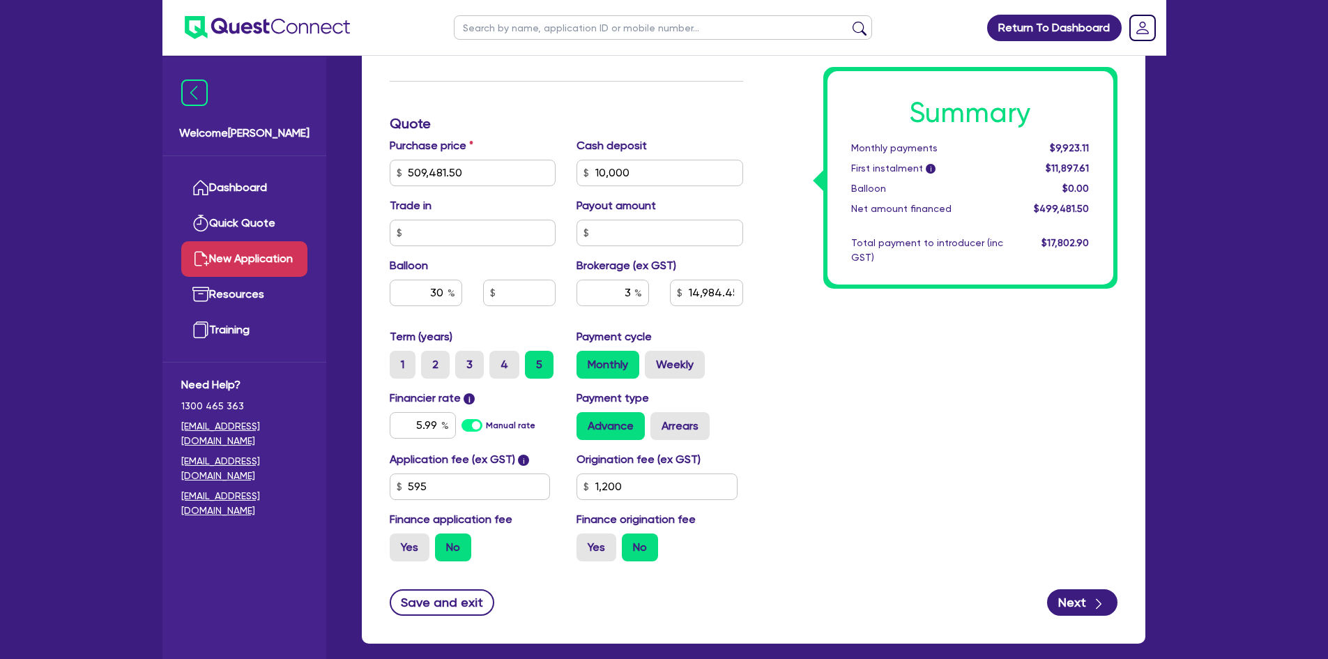
type input "14,984.45"
click at [947, 392] on div "Summary Monthly payments Calculating... First instalment i Calculating... Ballo…" at bounding box center [941, 123] width 374 height 897
type input "152,844.45"
type input "14,984.45"
click at [513, 289] on input "152,844.45" at bounding box center [519, 293] width 72 height 26
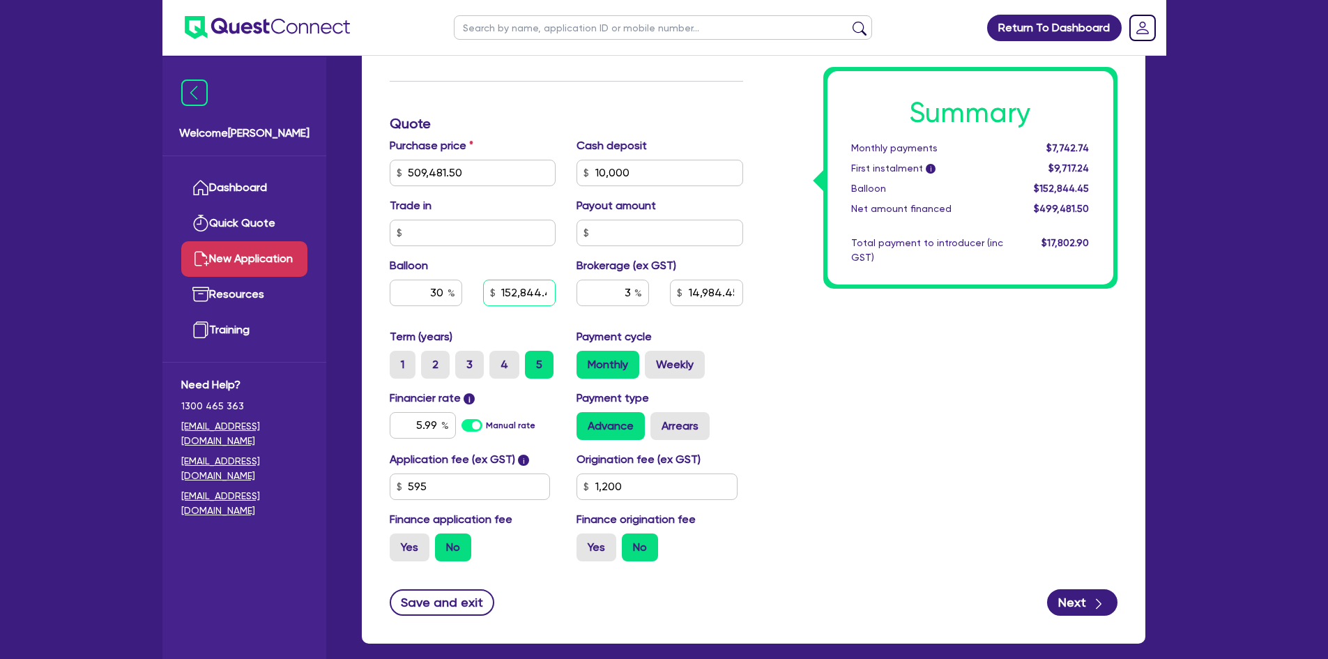
click at [513, 289] on input "152,844.45" at bounding box center [519, 293] width 72 height 26
type input "152,844.45"
type input "14,984.45"
type input "152,844.45"
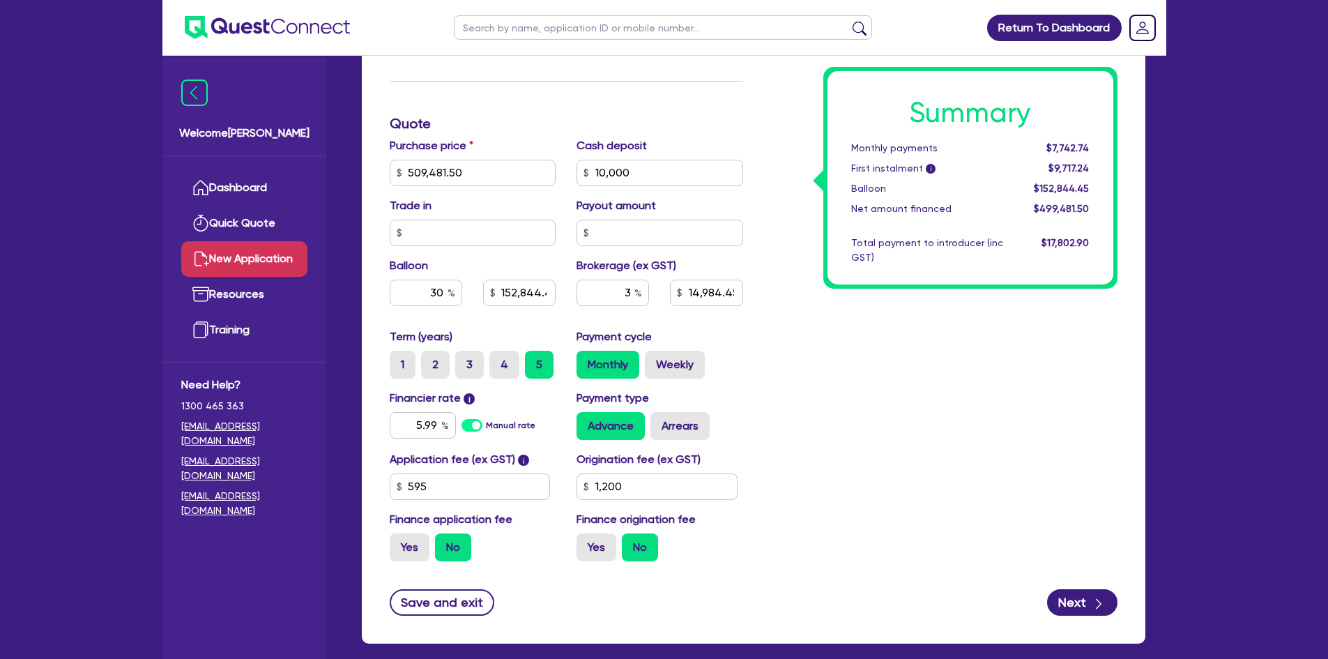
type input "14,984.45"
click at [831, 399] on div "Summary Monthly payments $7,742.74 First instalment i $9,717.24 Balloon $152,84…" at bounding box center [941, 123] width 374 height 897
click at [685, 367] on label "Weekly" at bounding box center [675, 365] width 60 height 28
click at [654, 360] on input "Weekly" at bounding box center [649, 355] width 9 height 9
radio input "true"
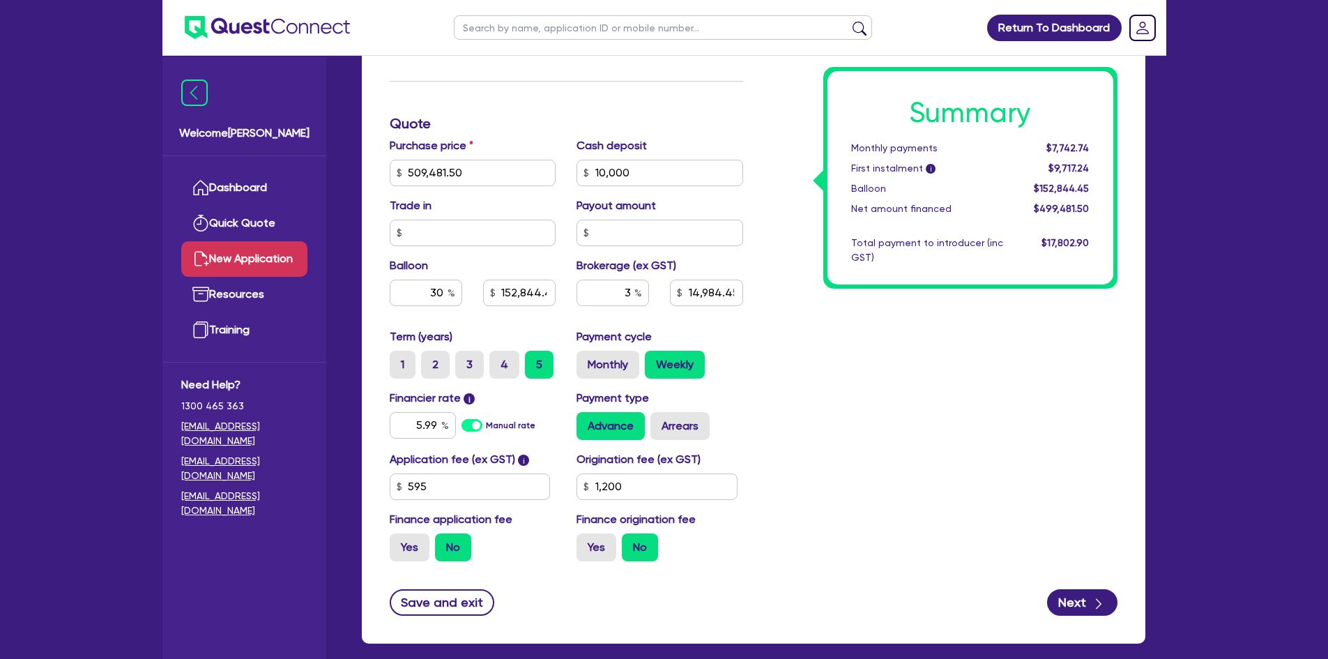
type input "152,844.45"
type input "14,984.45"
type input "152,844.45"
type input "14,984.45"
click at [615, 360] on label "Monthly" at bounding box center [608, 365] width 63 height 28
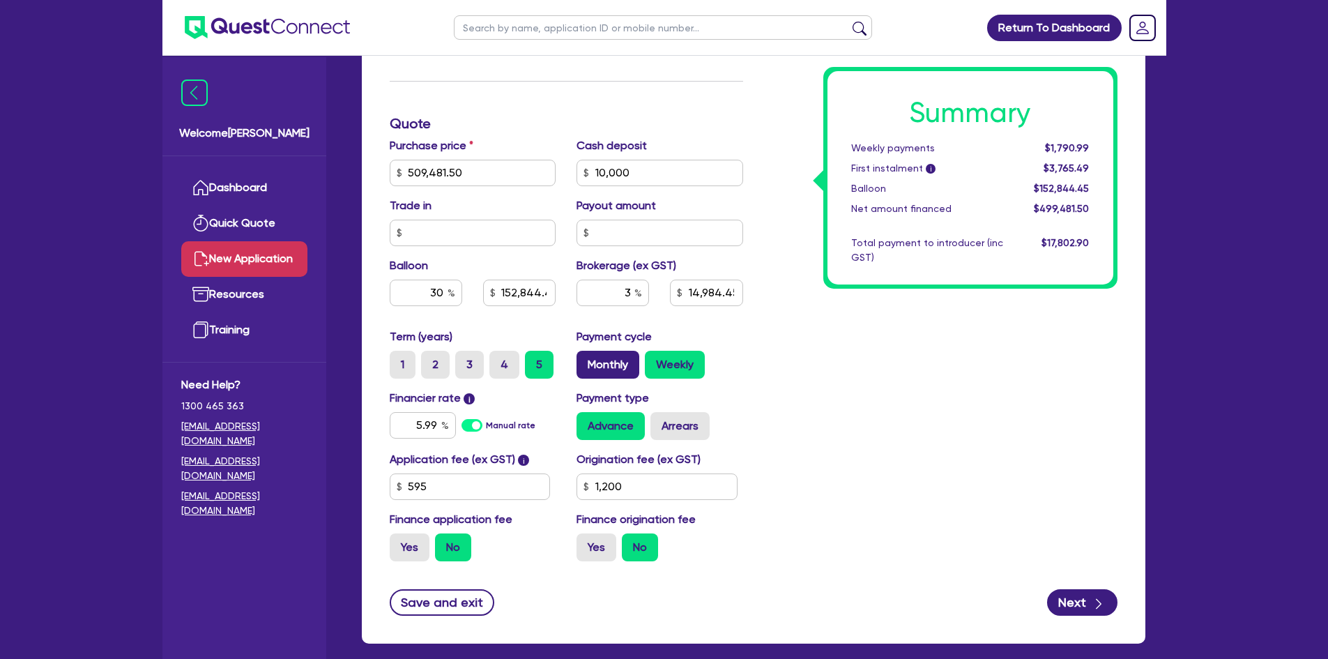
click at [586, 360] on input "Monthly" at bounding box center [581, 355] width 9 height 9
radio input "true"
type input "152,844.45"
type input "14,984.45"
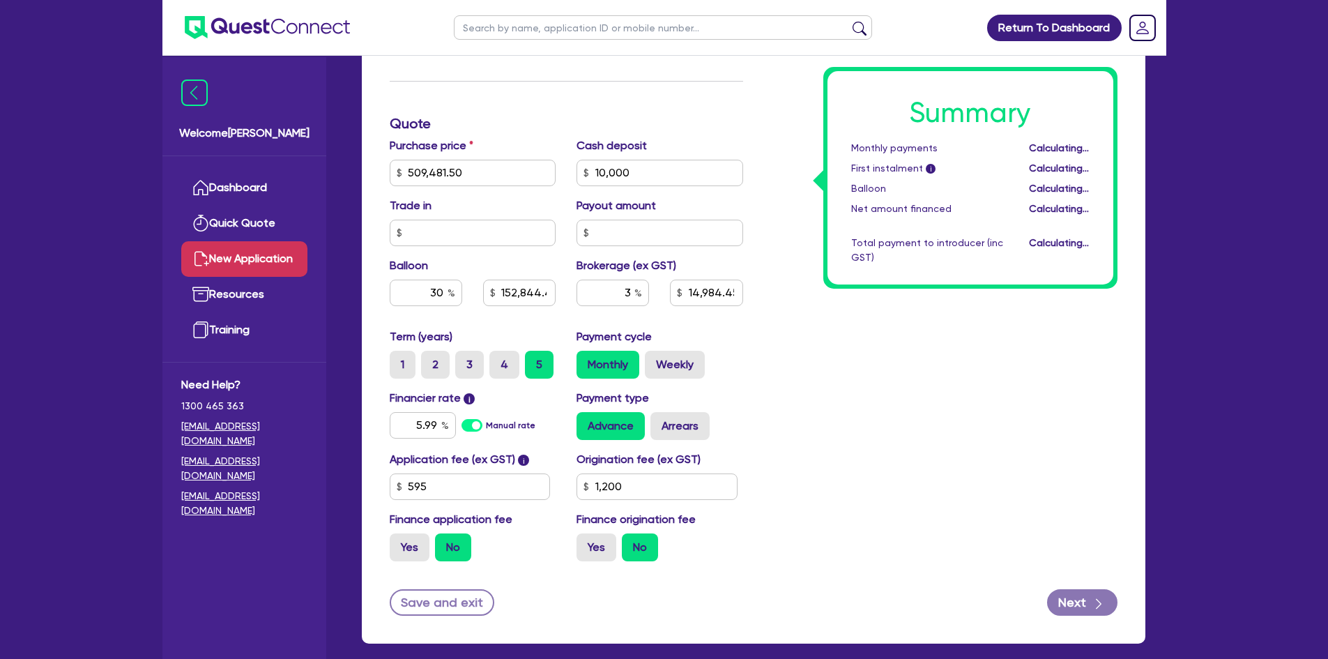
type input "152,844.45"
type input "14,984.45"
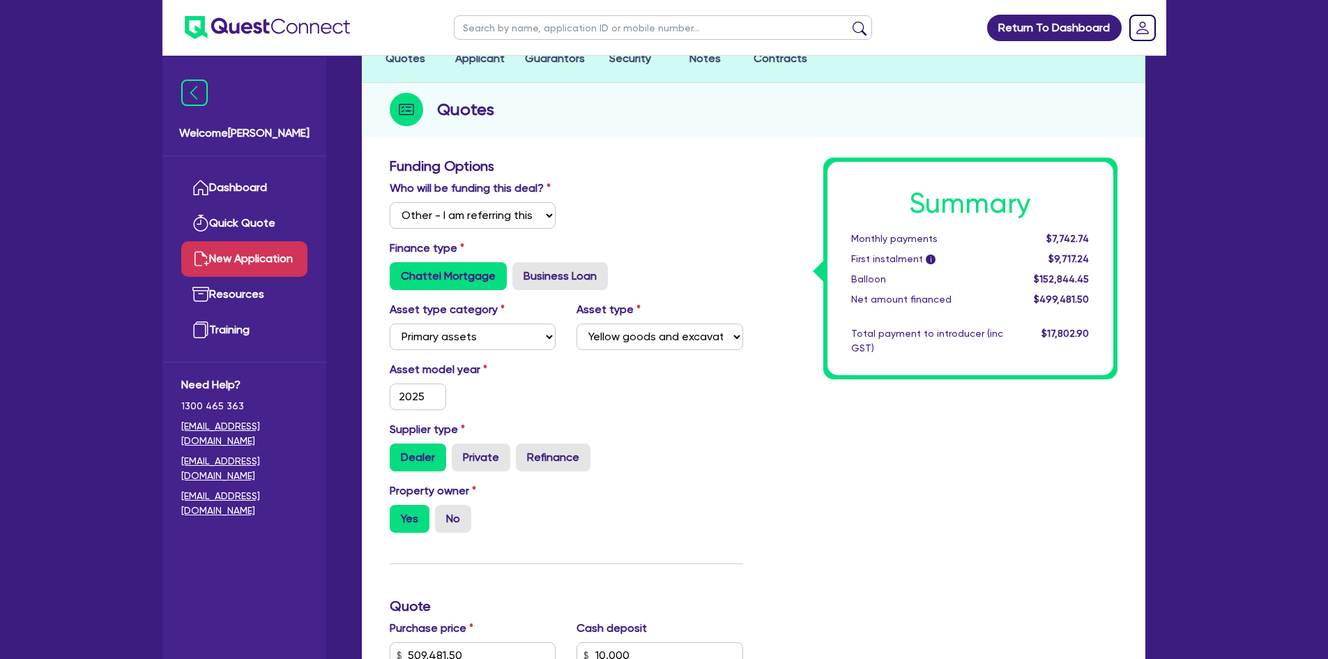
scroll to position [0, 0]
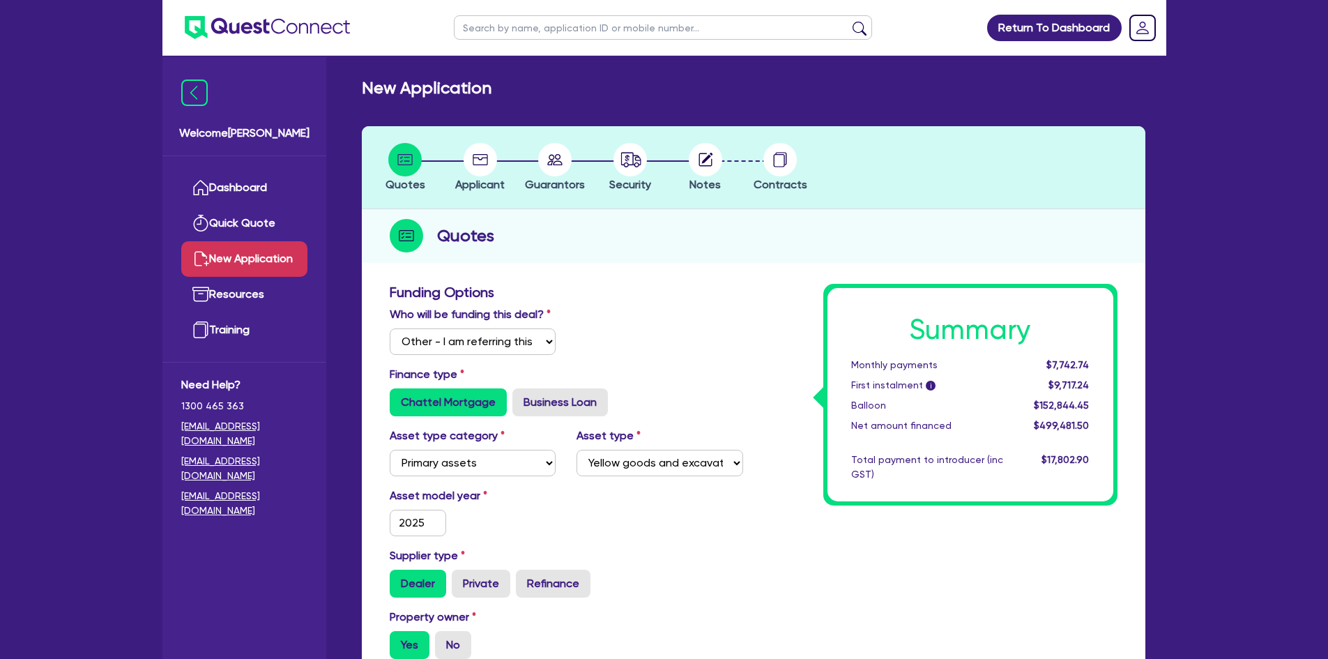
click at [483, 164] on circle at bounding box center [480, 159] width 33 height 33
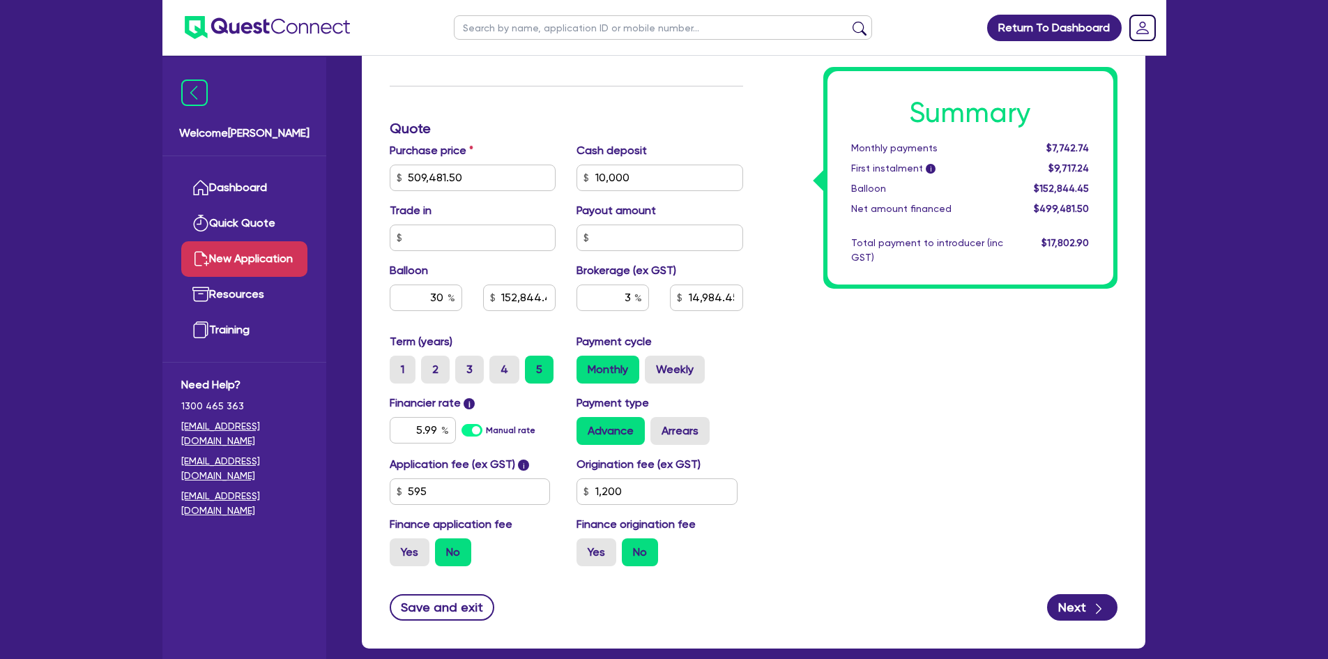
scroll to position [678, 0]
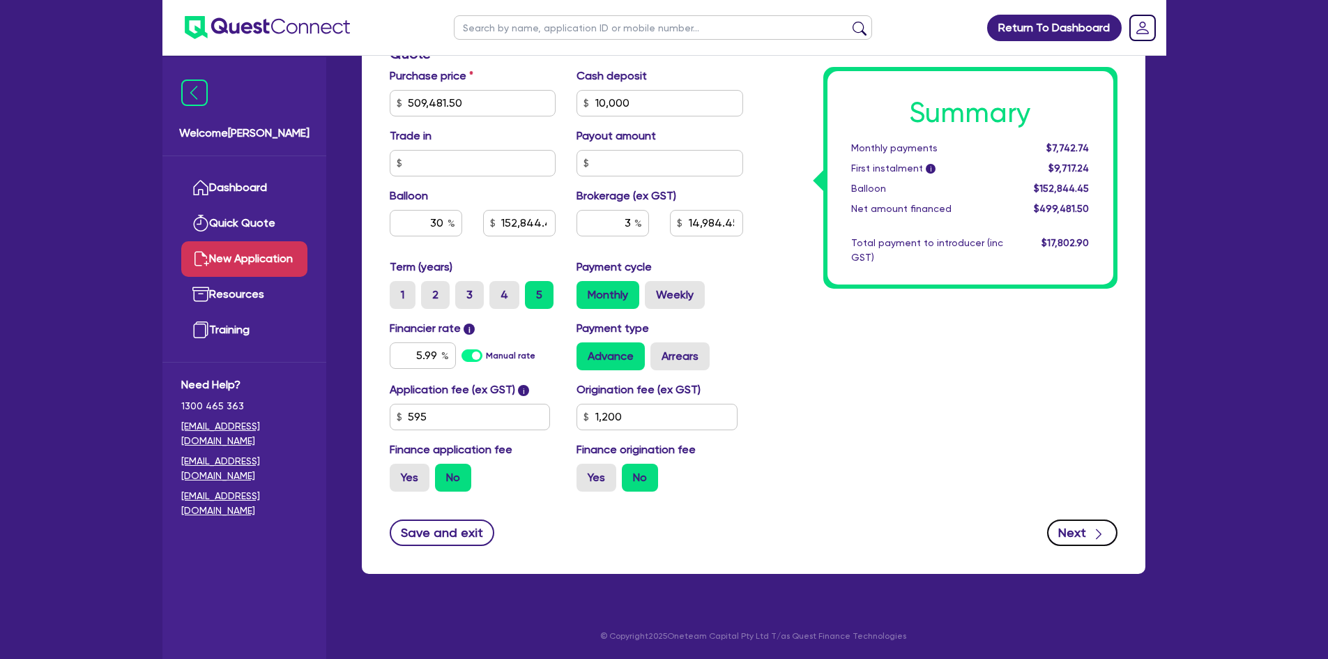
click at [1101, 535] on icon "button" at bounding box center [1099, 534] width 14 height 14
type input "152,844.45"
type input "14,984.45"
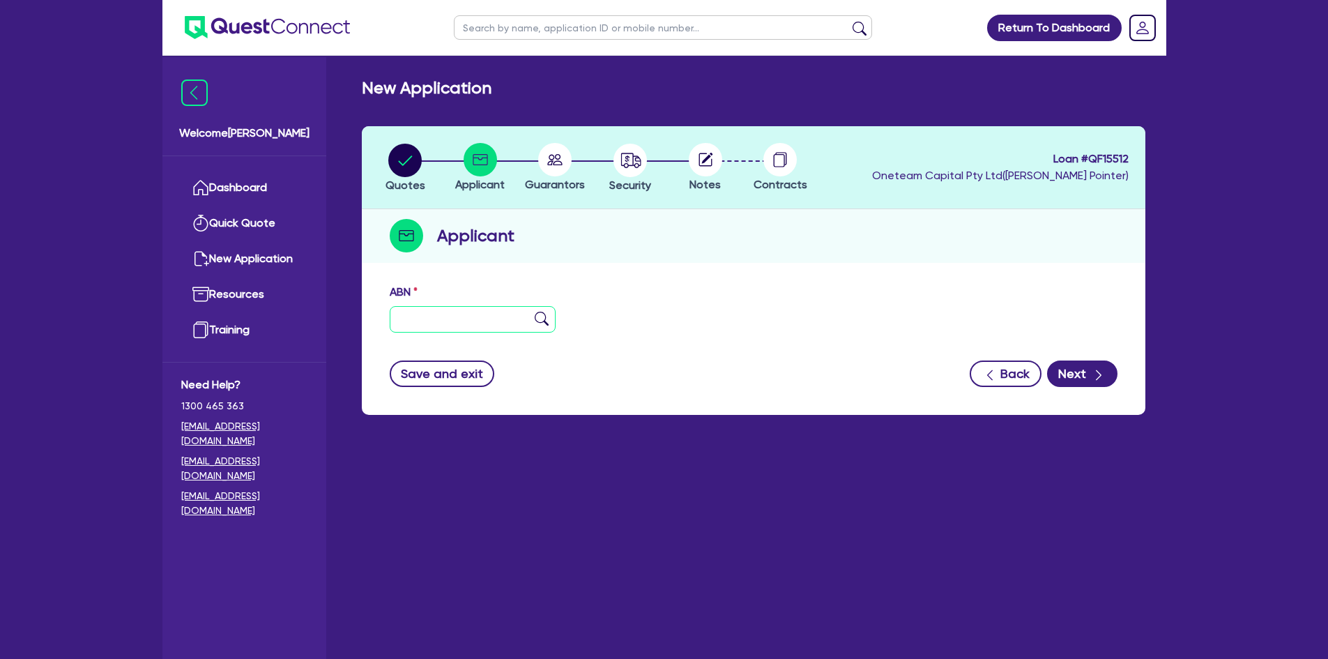
click at [419, 316] on input "text" at bounding box center [473, 319] width 167 height 26
paste input "19 624 372 103"
type input "19 624 372 103"
click at [539, 316] on img at bounding box center [542, 319] width 14 height 14
type input "R & D PIPELINES PTY LTD"
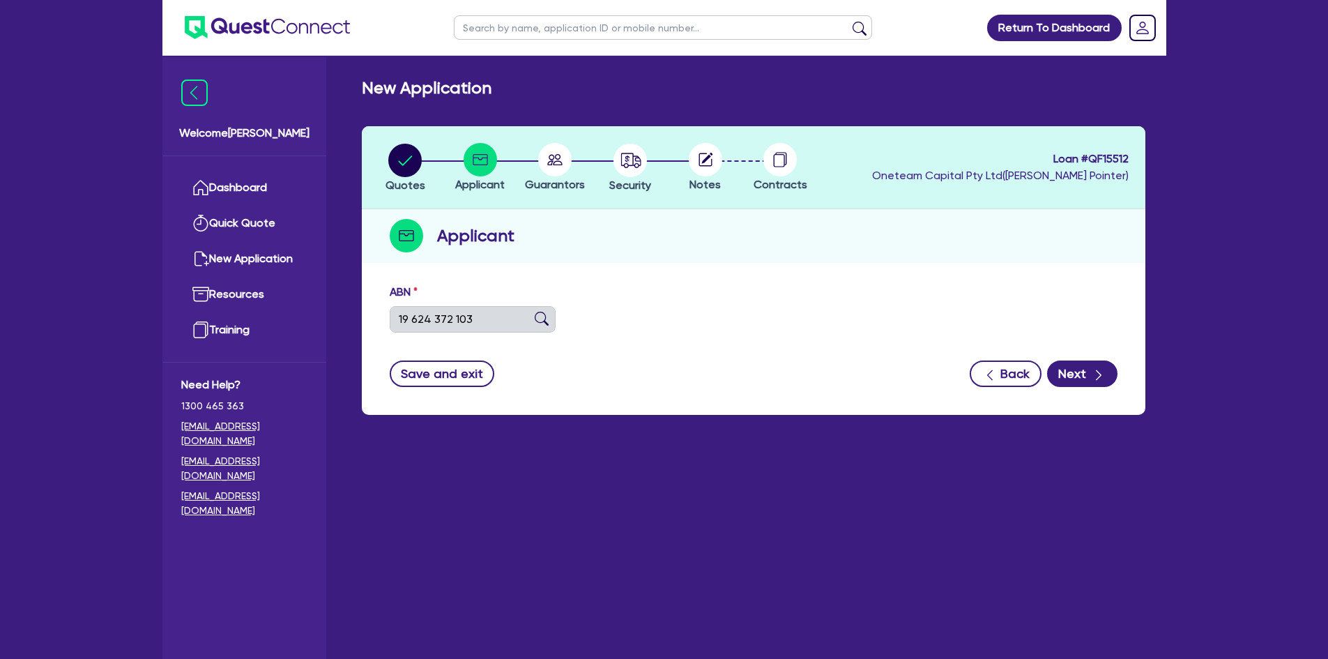
select select "COMPANY"
type input "[DATE]"
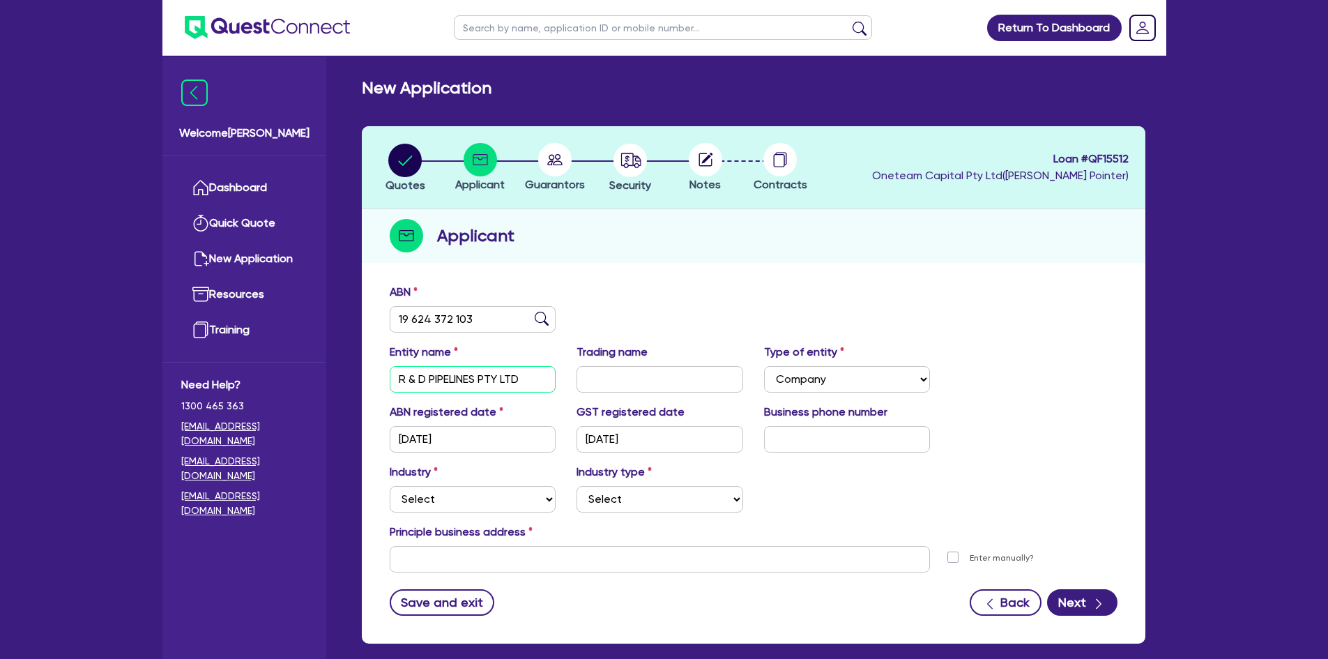
click at [452, 377] on input "R & D PIPELINES PTY LTD" at bounding box center [473, 379] width 167 height 26
click at [627, 380] on input "text" at bounding box center [660, 379] width 167 height 26
paste input "R & D PIPELINES PTY LTD"
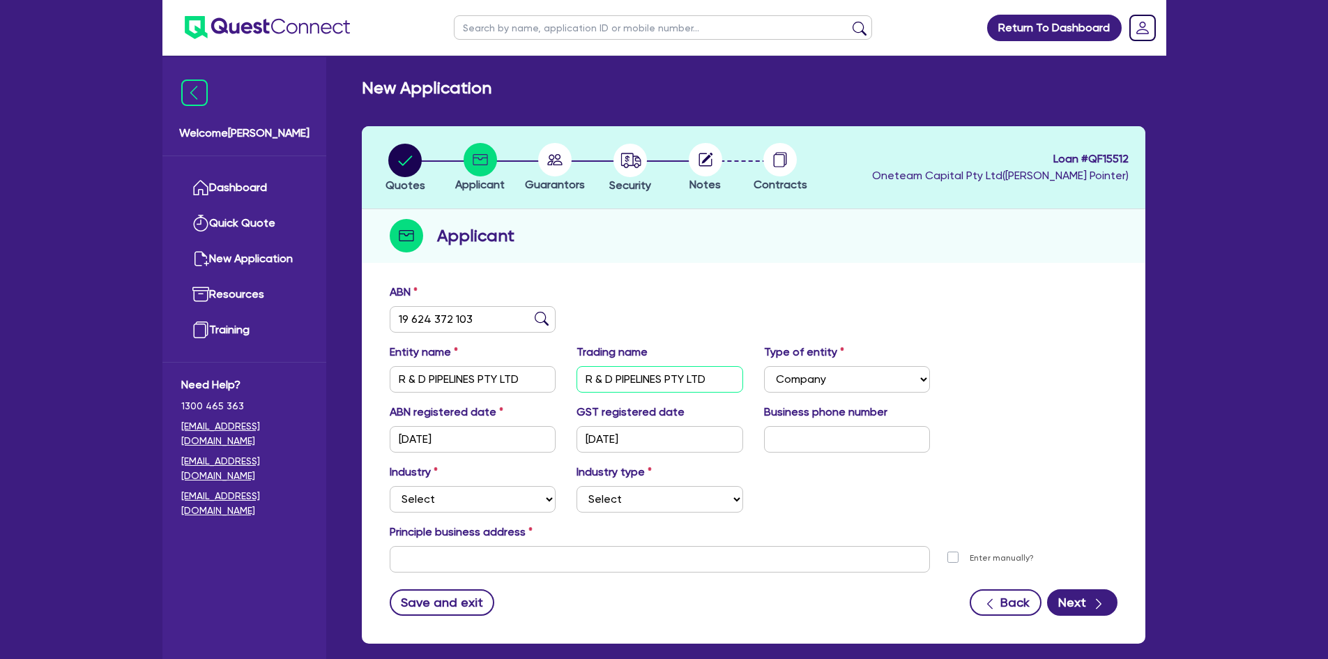
type input "R & D PIPELINES PTY LTD"
click at [452, 610] on button "Save and exit" at bounding box center [442, 602] width 105 height 26
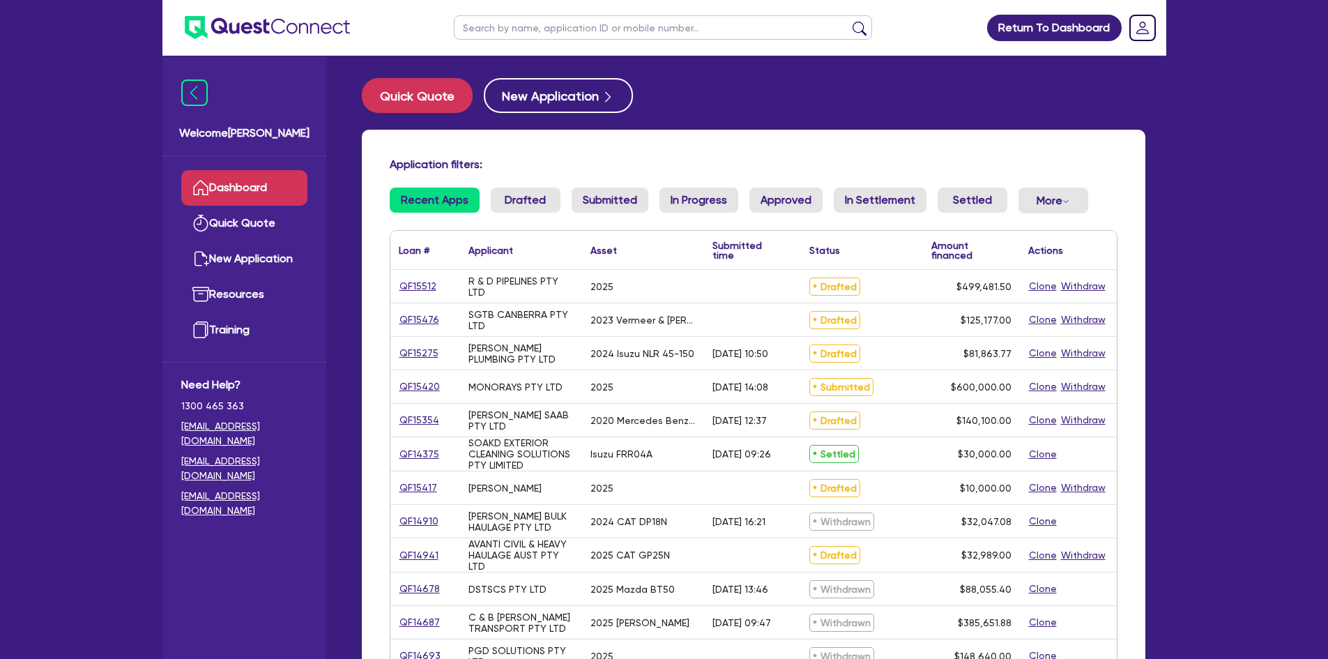
click at [526, 185] on div "Application filters: Recent Apps Drafted Submitted In Progress Approved In Sett…" at bounding box center [754, 569] width 784 height 879
click at [522, 192] on link "Drafted" at bounding box center [526, 200] width 70 height 25
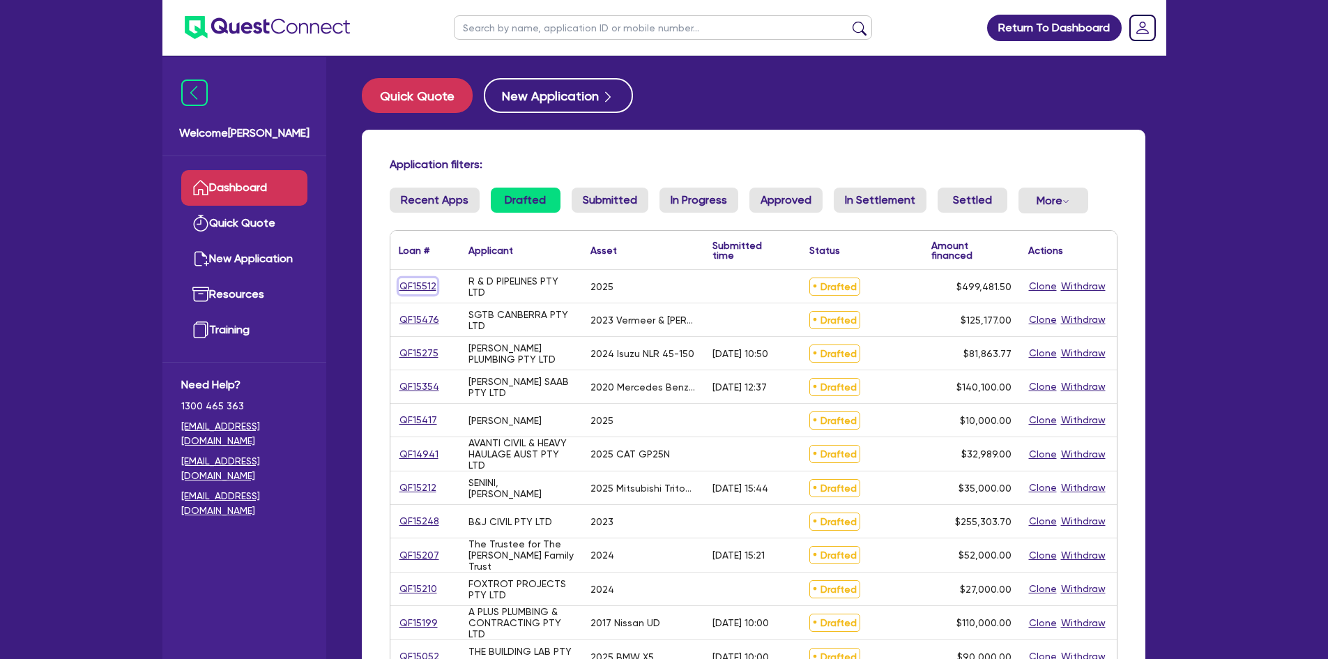
click at [407, 282] on link "QF15512" at bounding box center [418, 286] width 38 height 16
select select "Other"
select select "PRIMARY_ASSETS"
select select "YELLOW_GOODS_AND_EXCAVATORS"
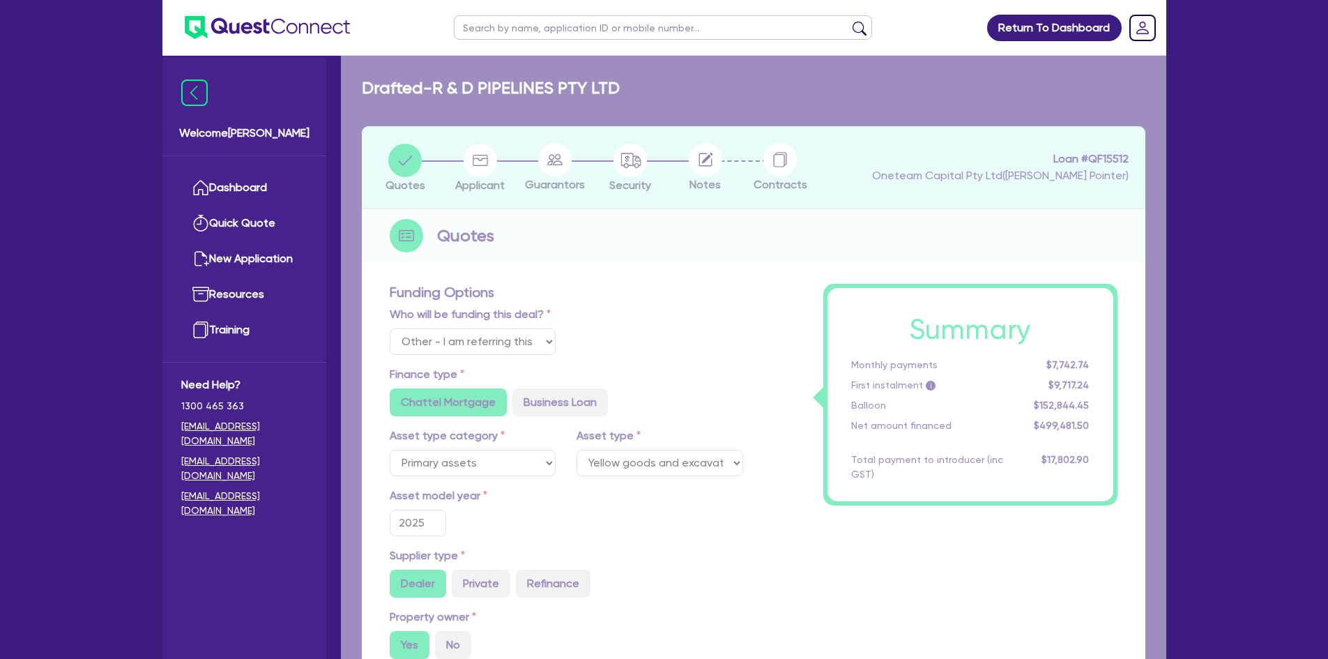
type input "509,481.5"
type input "10,000"
type input "152,844.45"
type input "14,984.45"
type input "1,200"
